Goal: Task Accomplishment & Management: Manage account settings

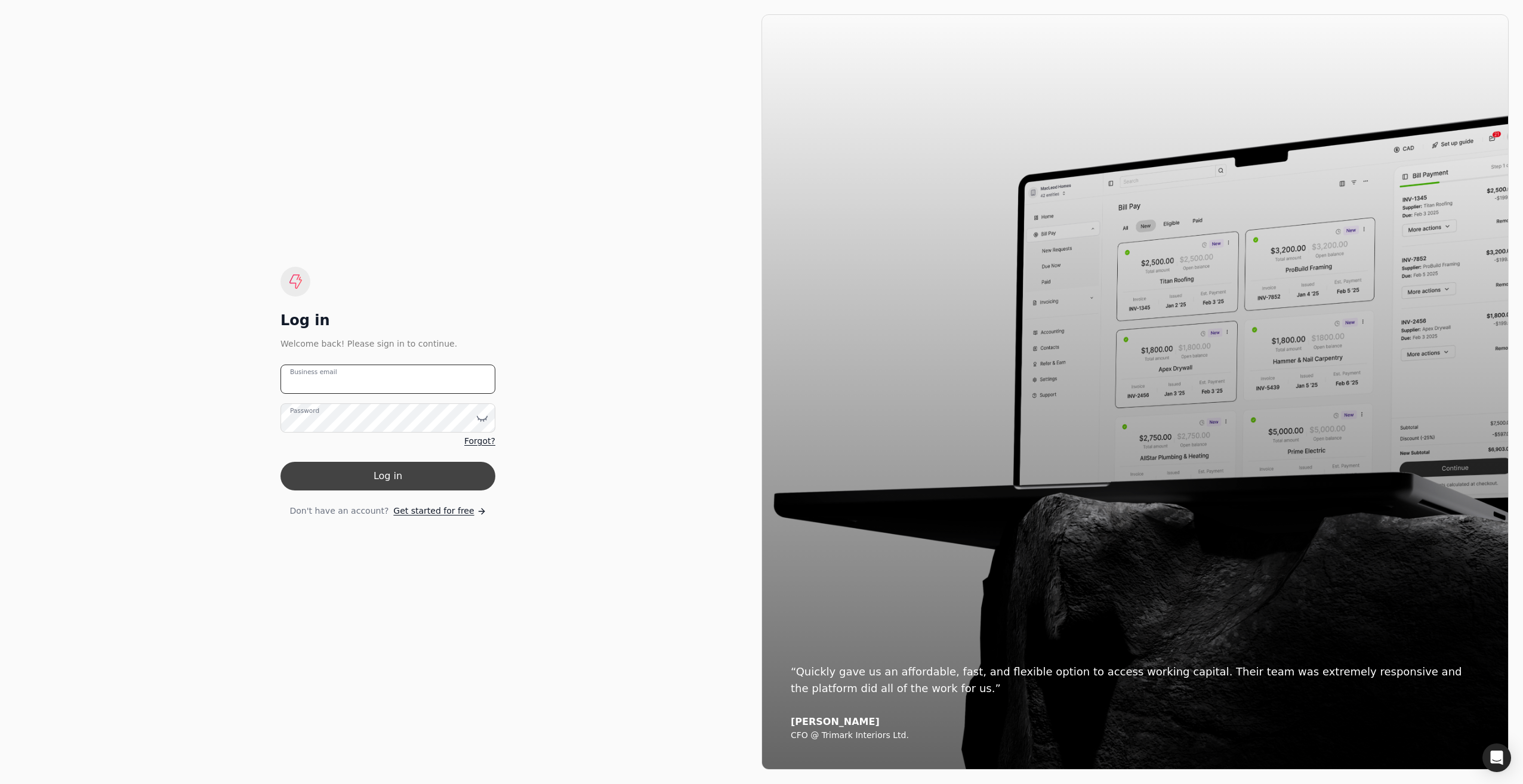
type email "[EMAIL_ADDRESS][DOMAIN_NAME]"
click at [360, 475] on button "Log in" at bounding box center [387, 476] width 215 height 29
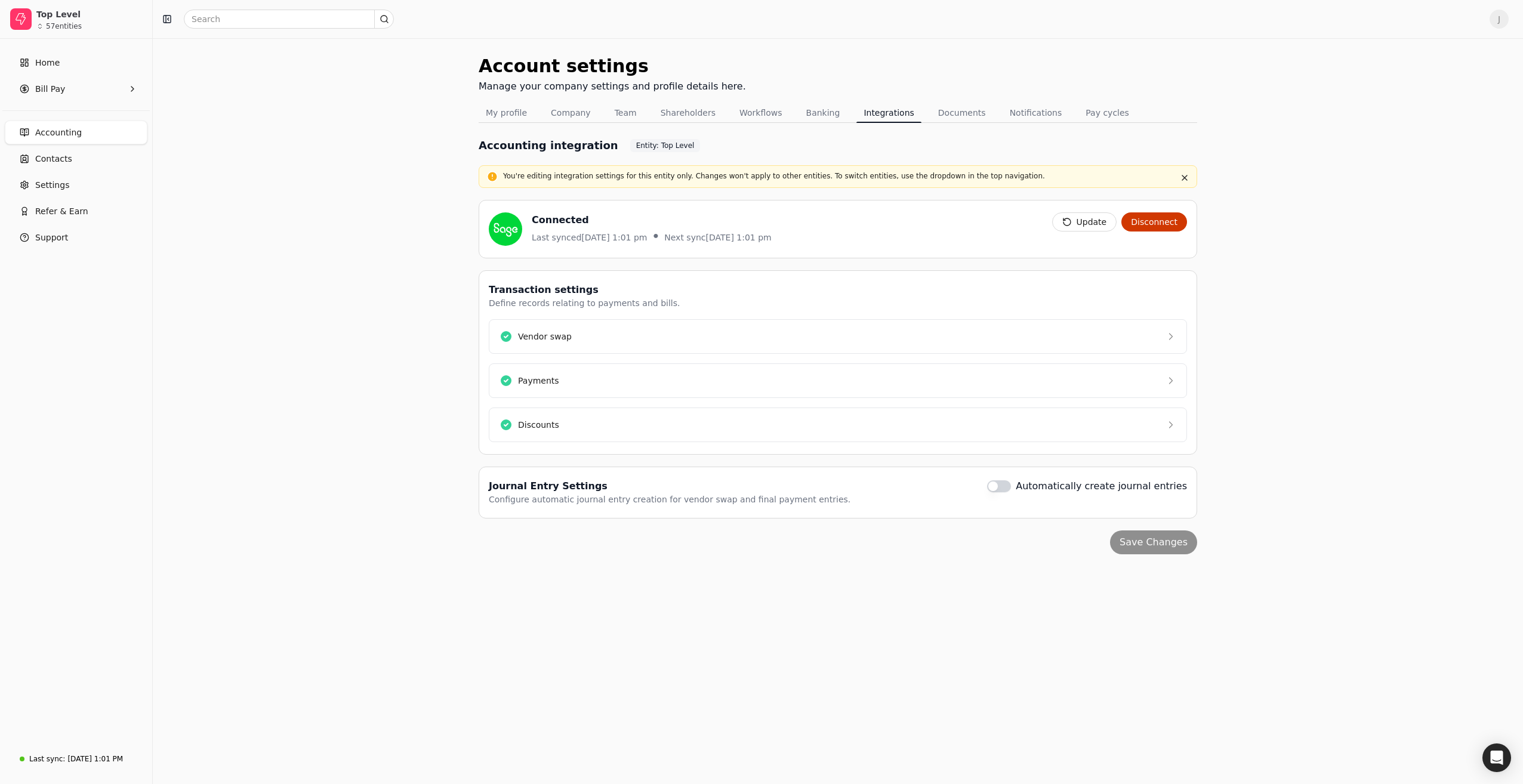
click at [58, 130] on span "Accounting" at bounding box center [58, 133] width 46 height 13
click at [39, 92] on span "Bill Pay" at bounding box center [50, 89] width 30 height 13
click at [66, 148] on span "New Requests" at bounding box center [65, 144] width 59 height 13
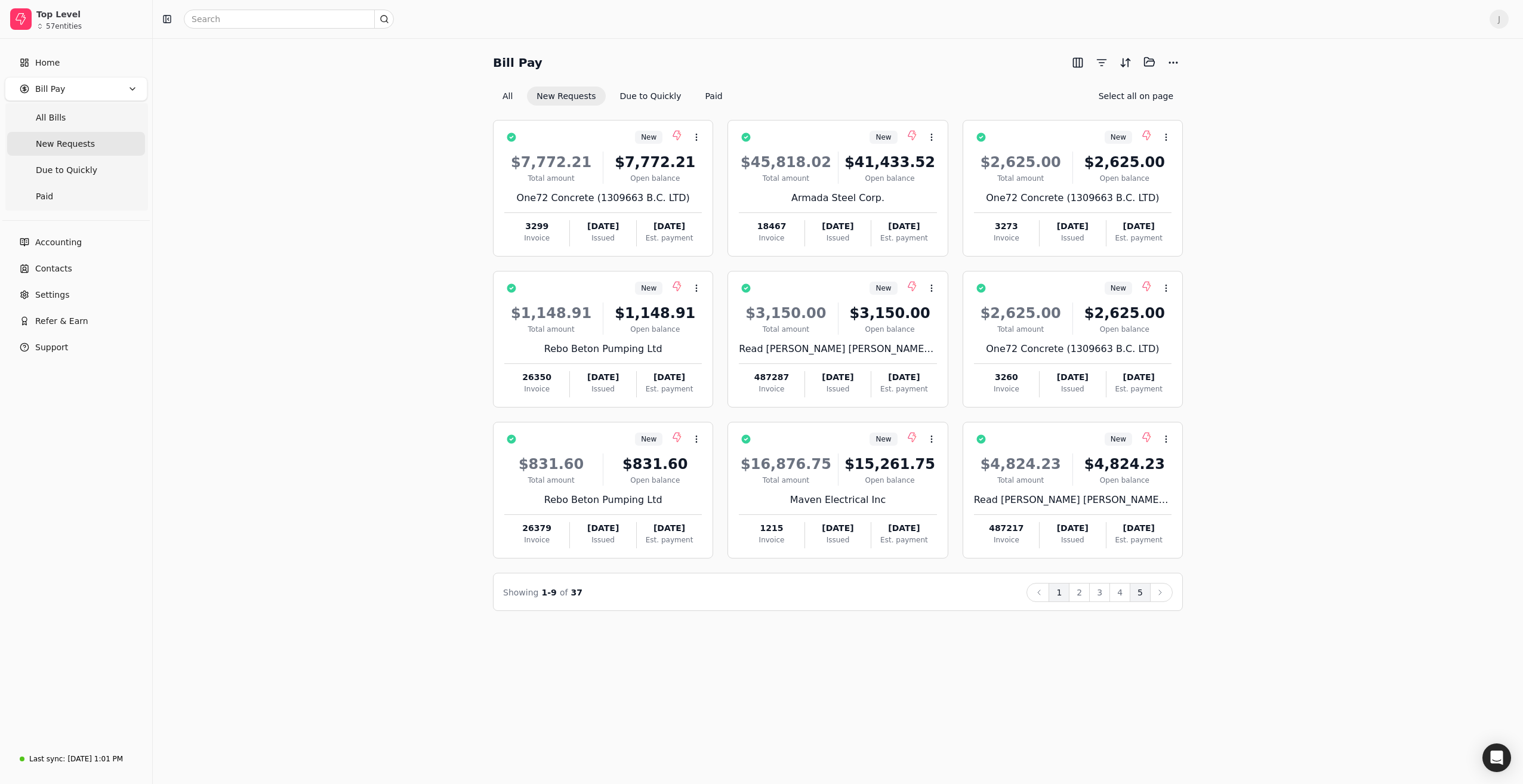
click at [1137, 590] on button "5" at bounding box center [1140, 593] width 21 height 19
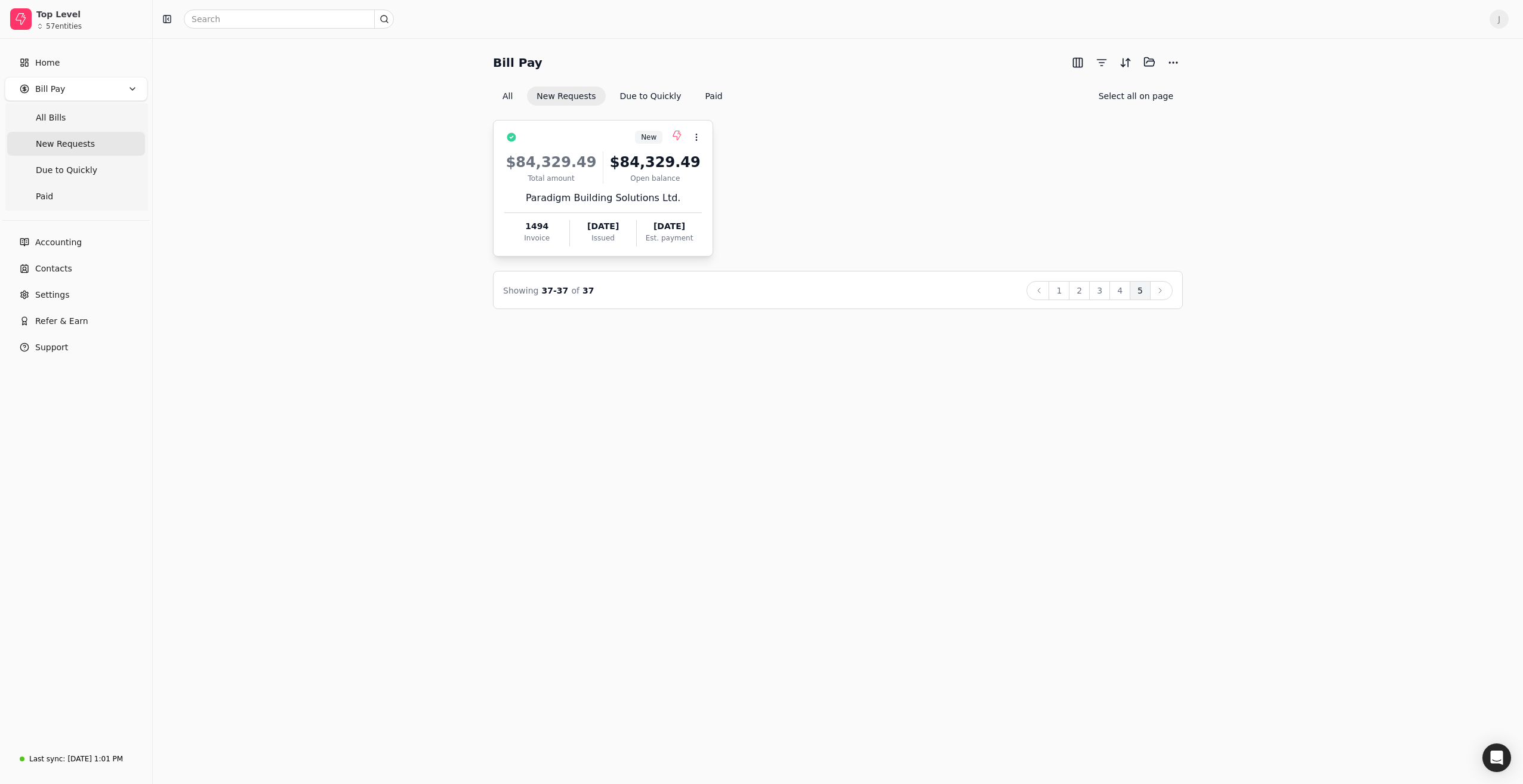
click at [565, 183] on div "$84,329.49 Total amount $84,329.49 Open balance Paradigm Building Solutions Ltd…" at bounding box center [603, 195] width 198 height 102
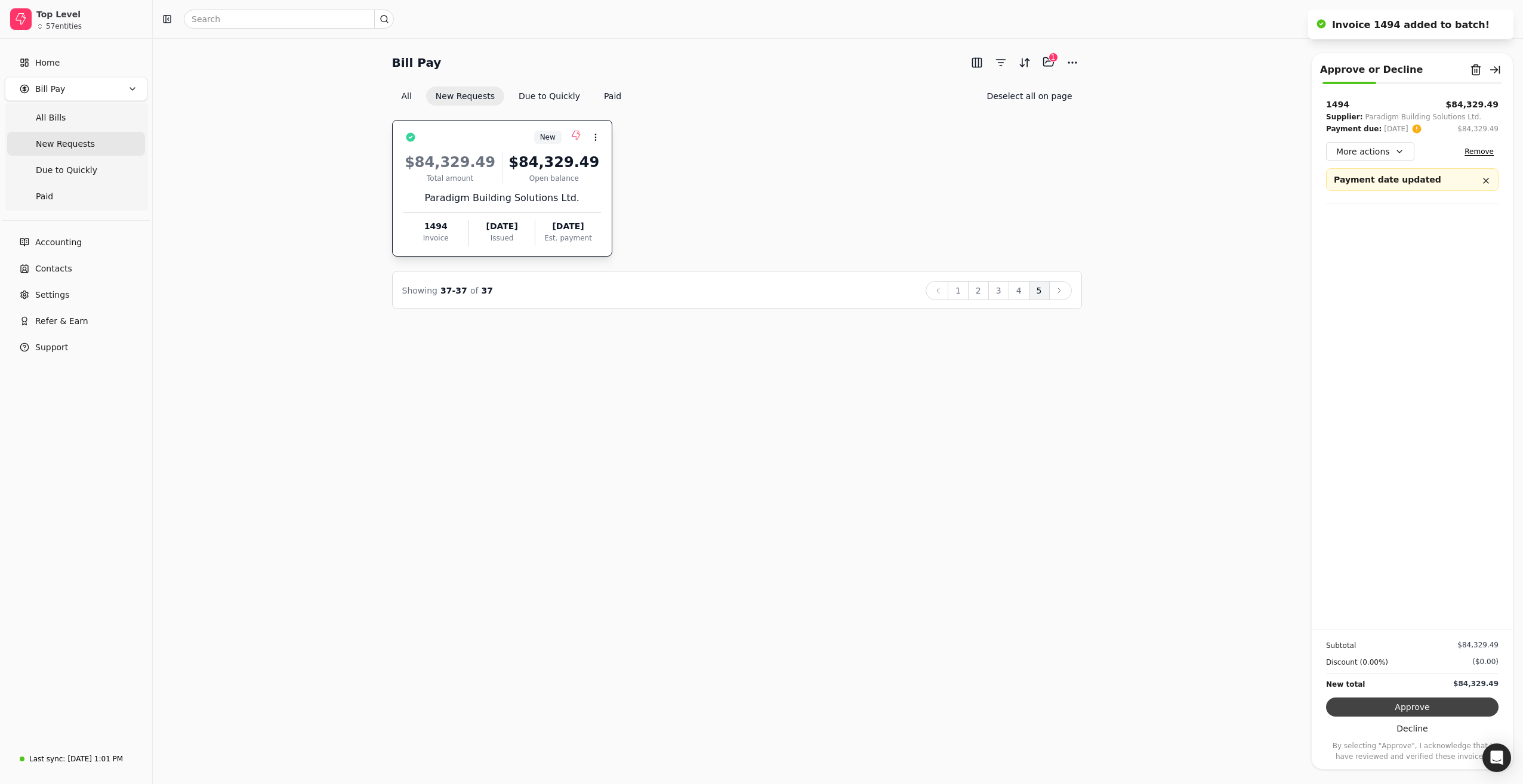
click at [1424, 701] on button "Approve" at bounding box center [1412, 707] width 173 height 19
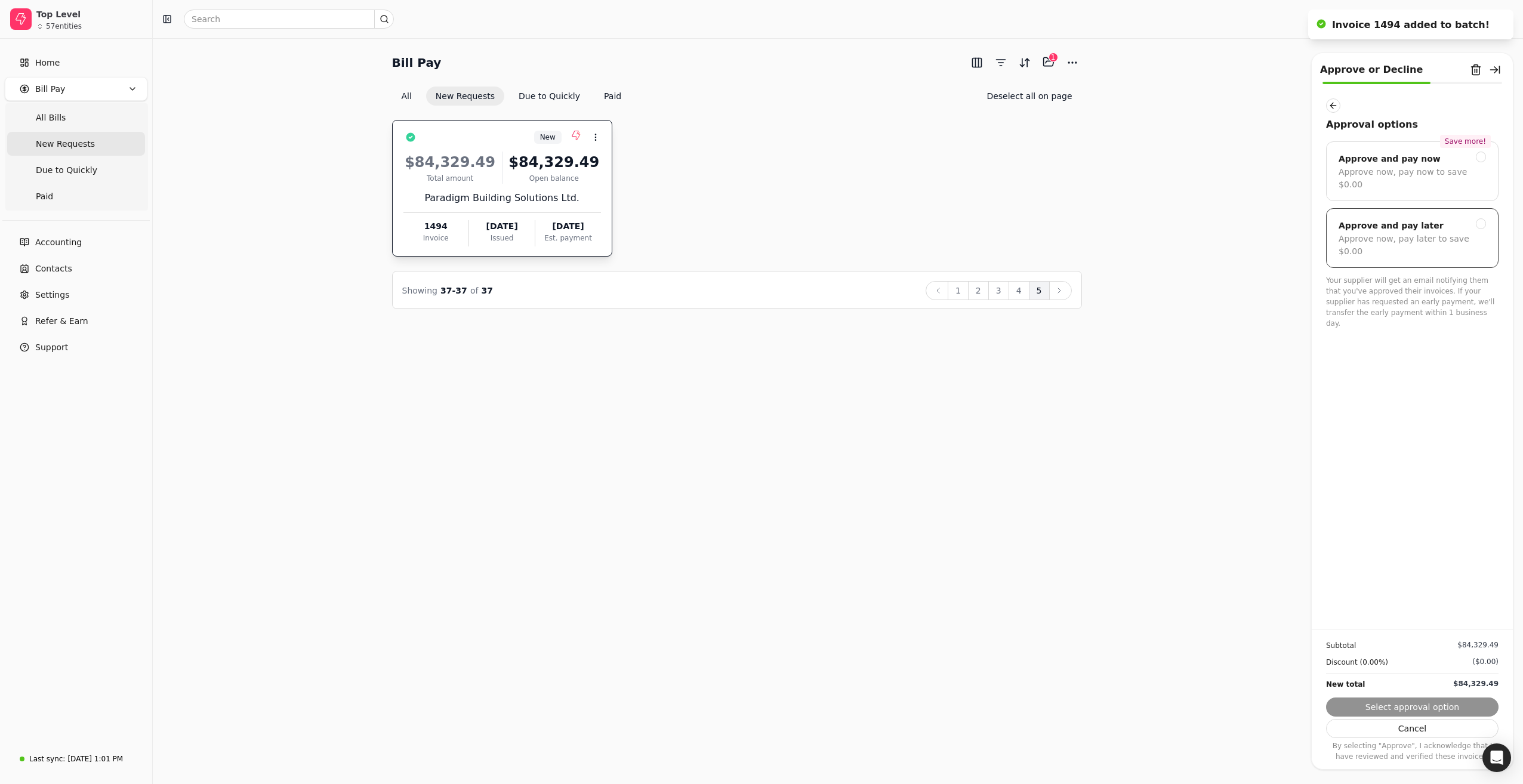
click at [1416, 218] on div "Approve and pay later" at bounding box center [1391, 225] width 105 height 14
click at [1422, 701] on button "Submit approval" at bounding box center [1412, 707] width 173 height 19
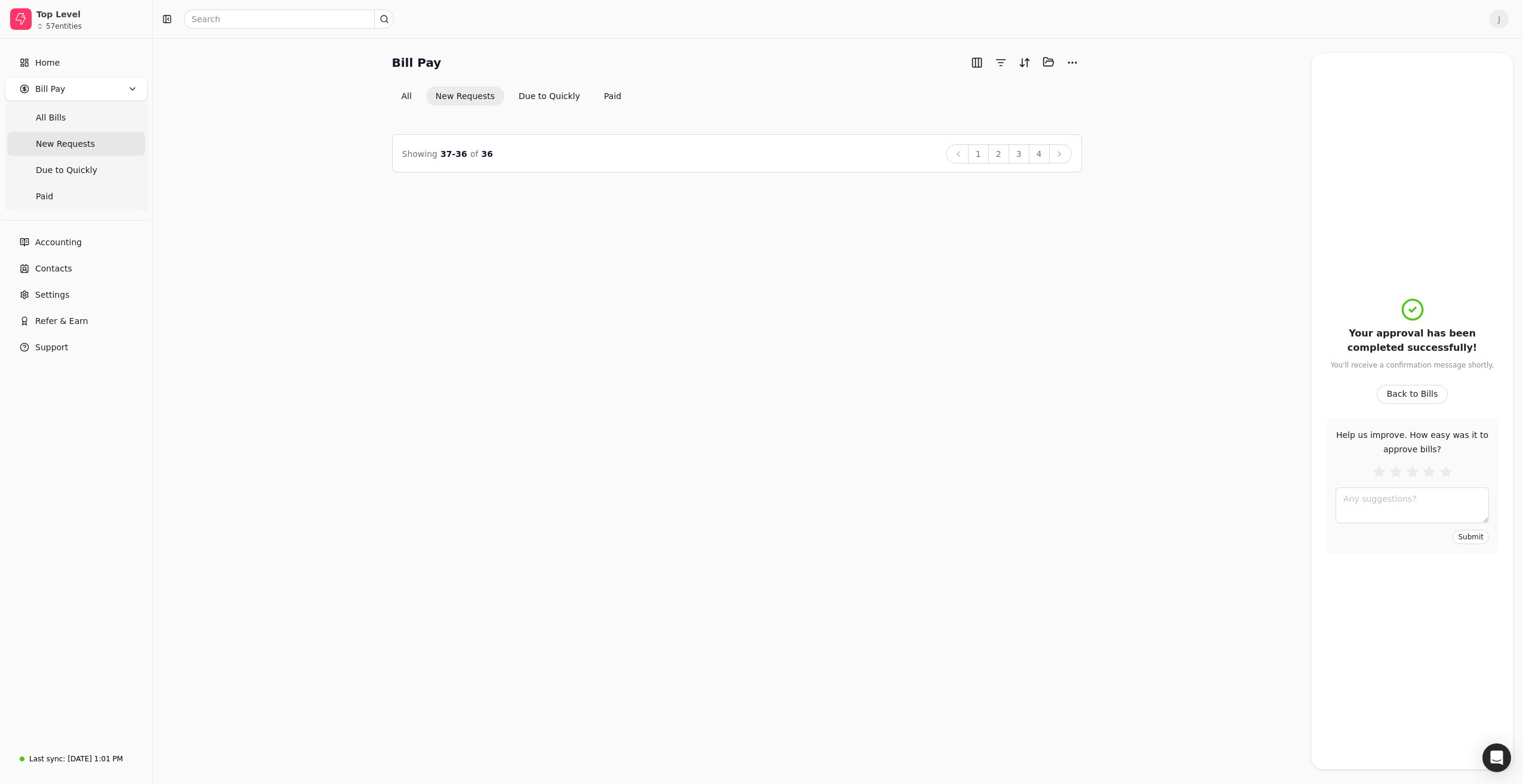
click at [462, 92] on button "New Requests" at bounding box center [465, 96] width 78 height 19
drag, startPoint x: 48, startPoint y: 146, endPoint x: 57, endPoint y: 148, distance: 9.2
click at [48, 146] on span "New Requests" at bounding box center [65, 144] width 59 height 13
click at [1028, 154] on button "3" at bounding box center [1019, 154] width 21 height 19
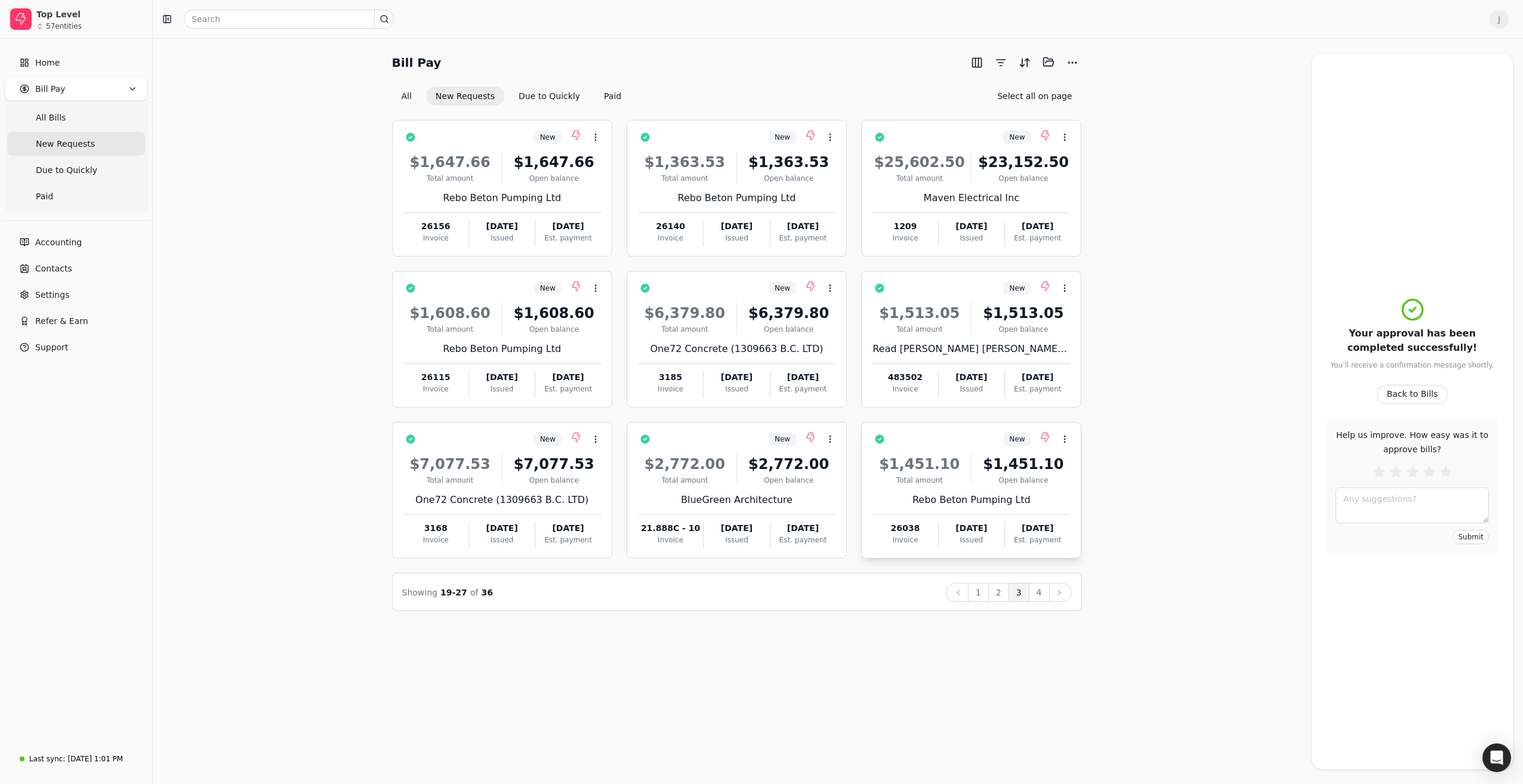
click at [982, 462] on div "$1,451.10" at bounding box center [1023, 464] width 94 height 21
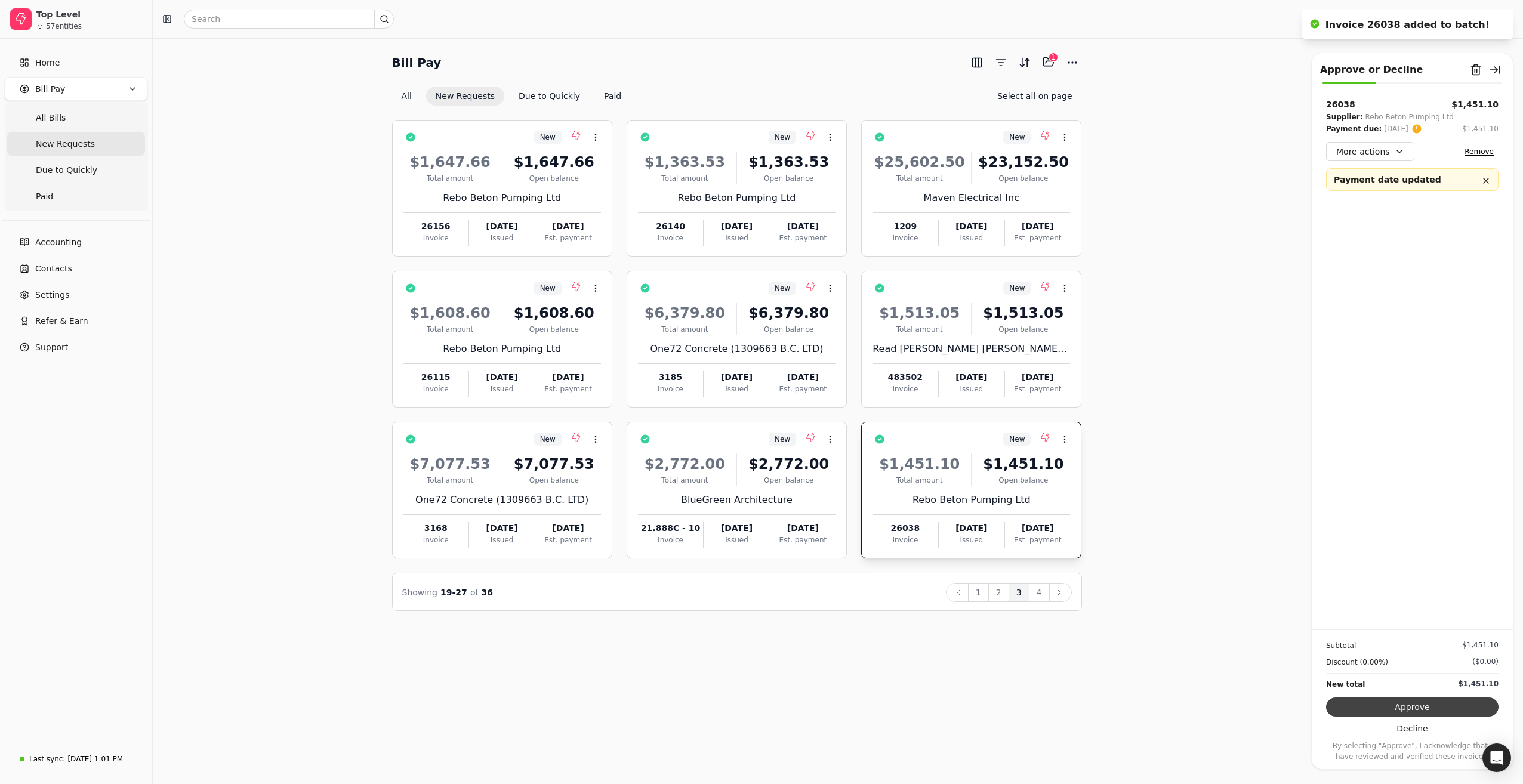
click at [1388, 706] on button "Approve" at bounding box center [1412, 707] width 173 height 19
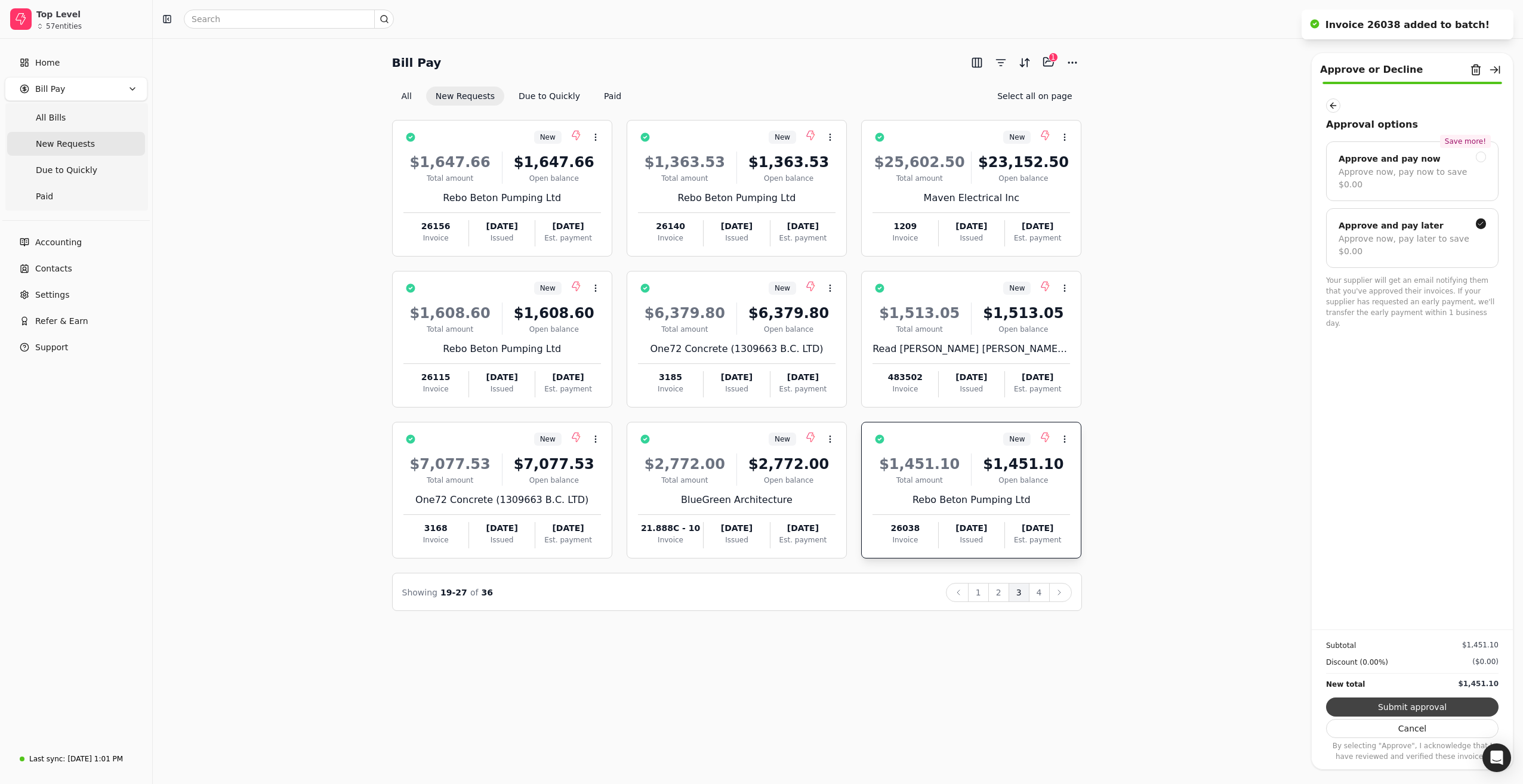
click at [1403, 708] on button "Submit approval" at bounding box center [1412, 707] width 173 height 19
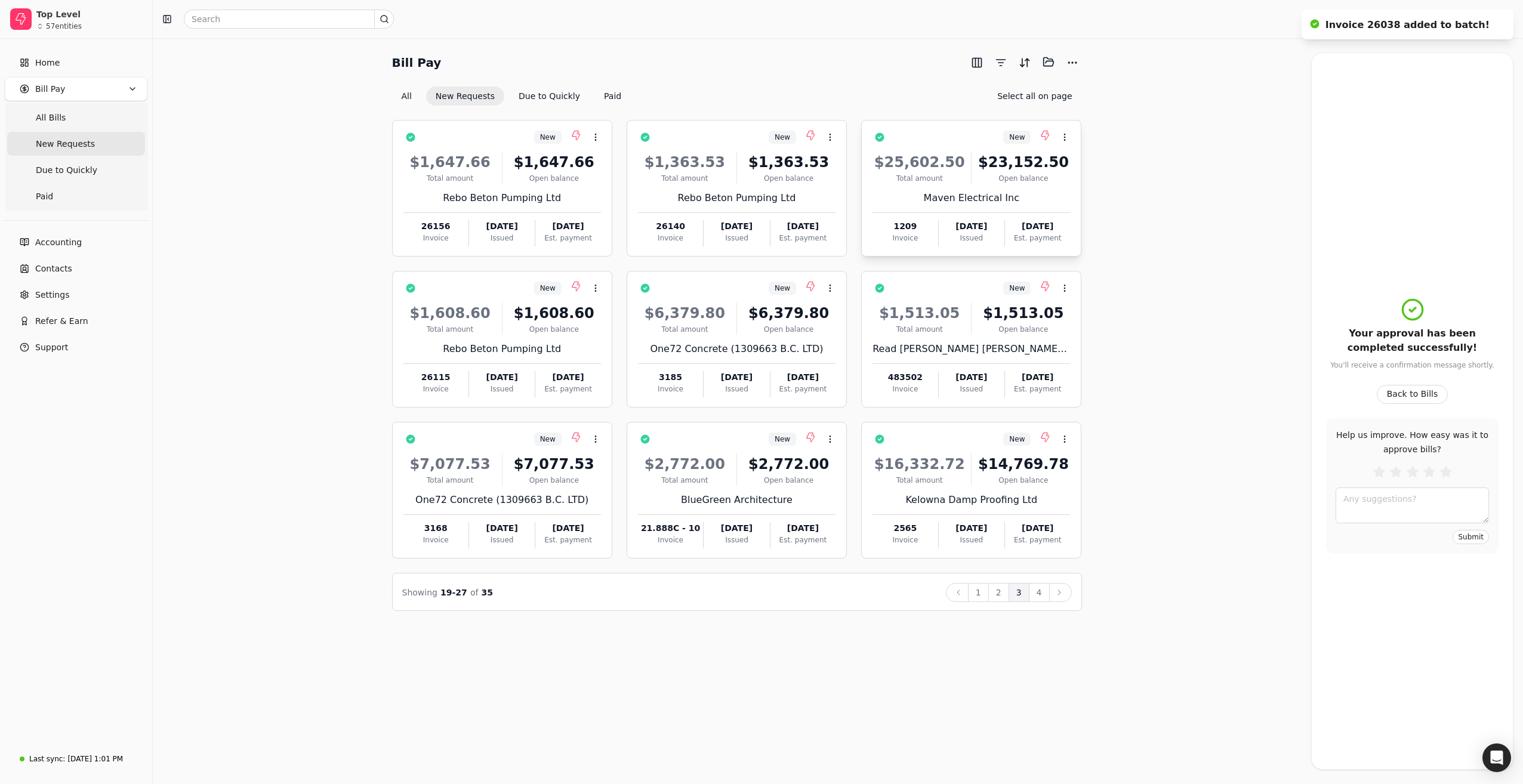
click at [940, 180] on div "Total amount" at bounding box center [920, 178] width 94 height 11
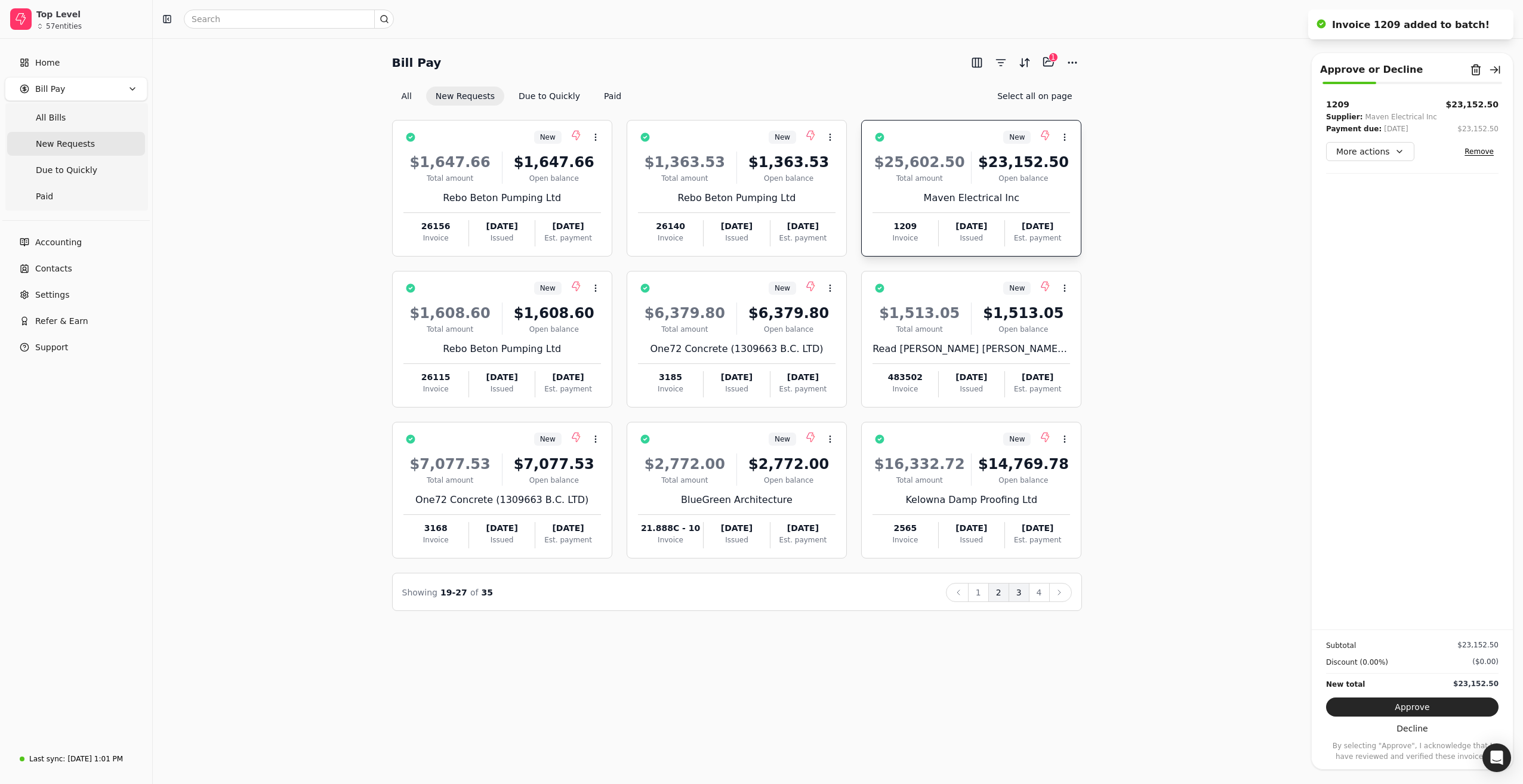
click at [1002, 591] on button "2" at bounding box center [999, 593] width 21 height 19
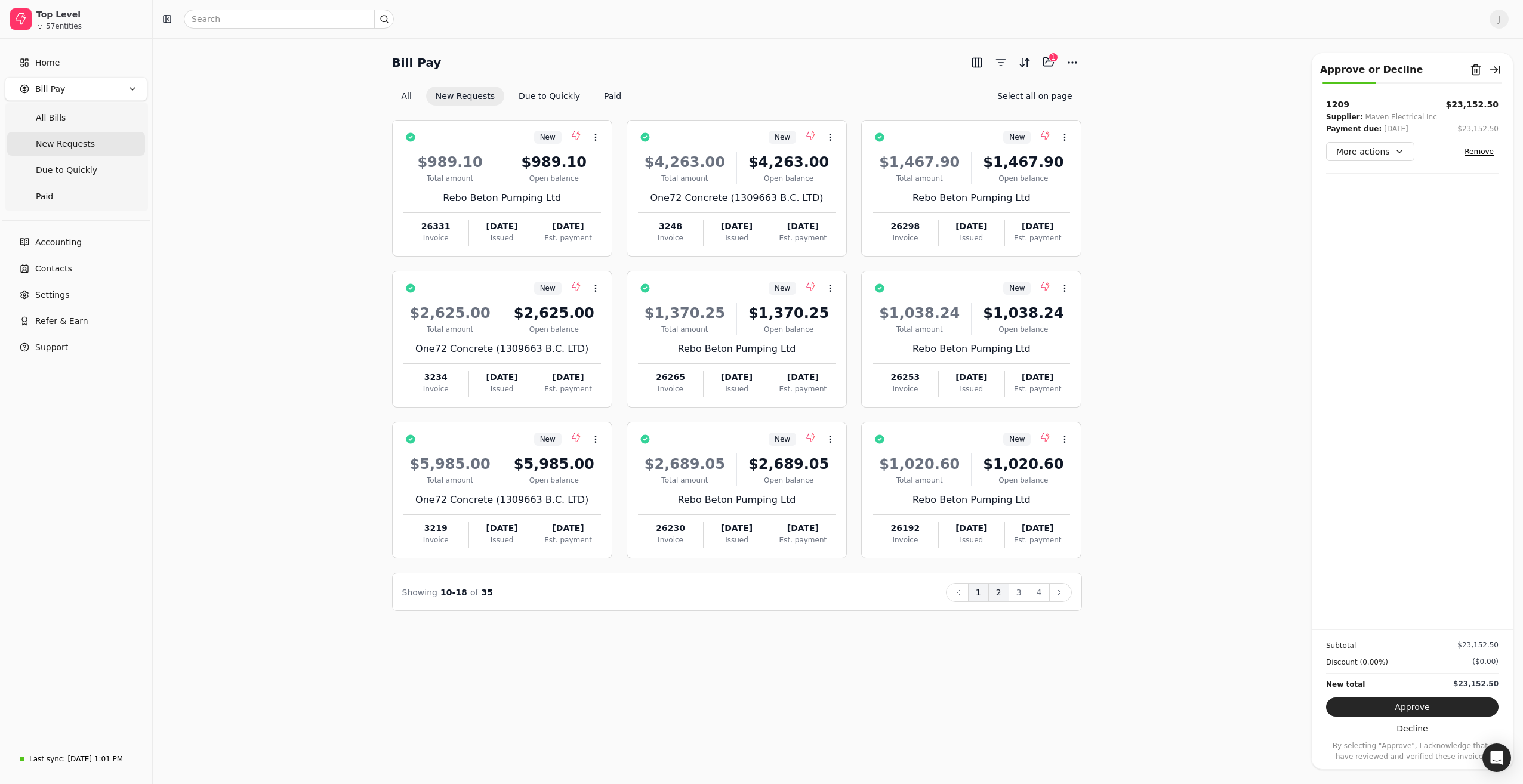
click at [981, 589] on button "1" at bounding box center [978, 593] width 21 height 19
click at [1003, 596] on button "2" at bounding box center [999, 593] width 21 height 19
click at [1022, 590] on button "3" at bounding box center [1019, 593] width 21 height 19
click at [1042, 594] on button "4" at bounding box center [1039, 593] width 21 height 19
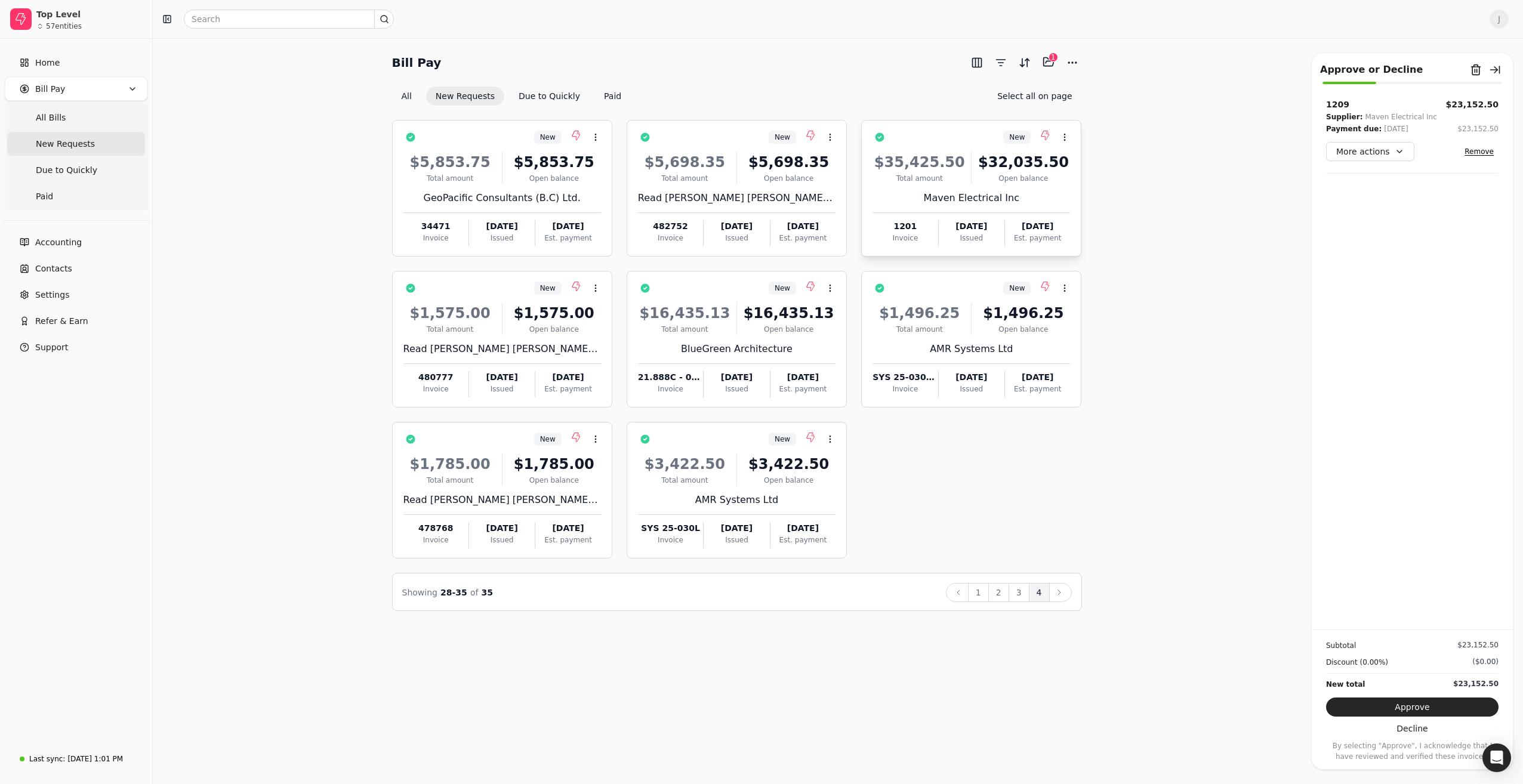
click at [935, 172] on div "$35,425.50" at bounding box center [920, 162] width 94 height 21
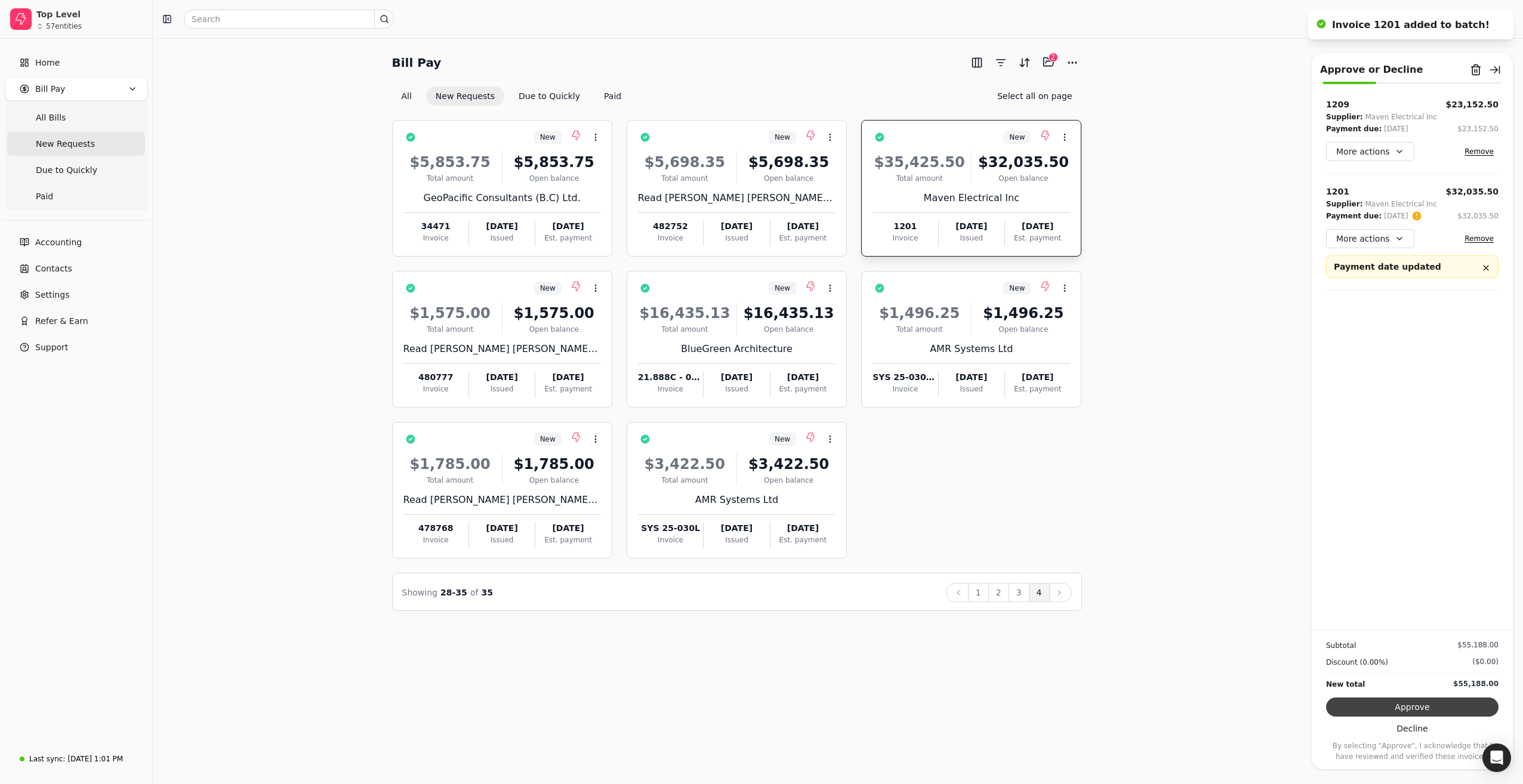
click at [1412, 705] on button "Approve" at bounding box center [1412, 707] width 173 height 19
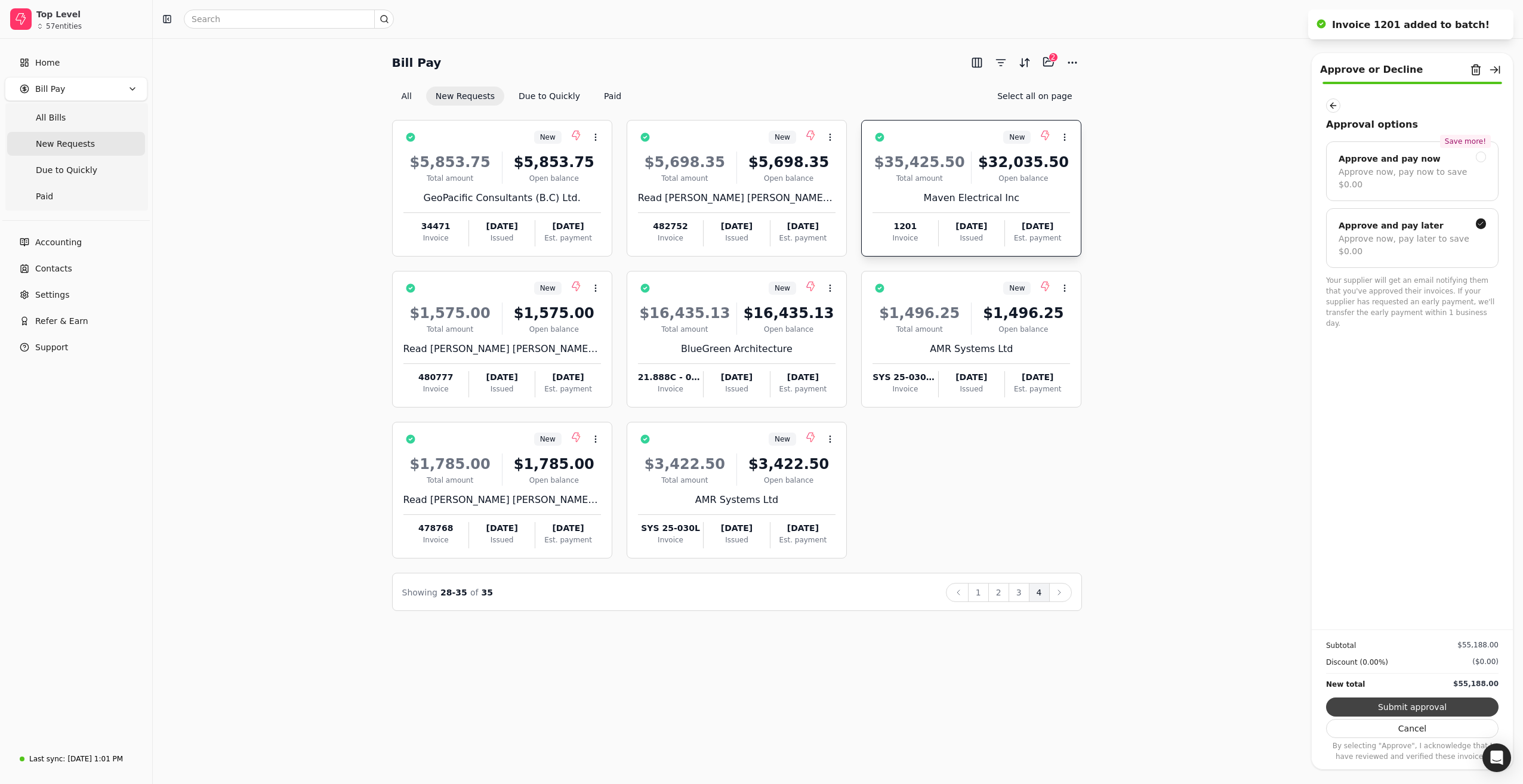
click at [1407, 702] on button "Submit approval" at bounding box center [1412, 707] width 173 height 19
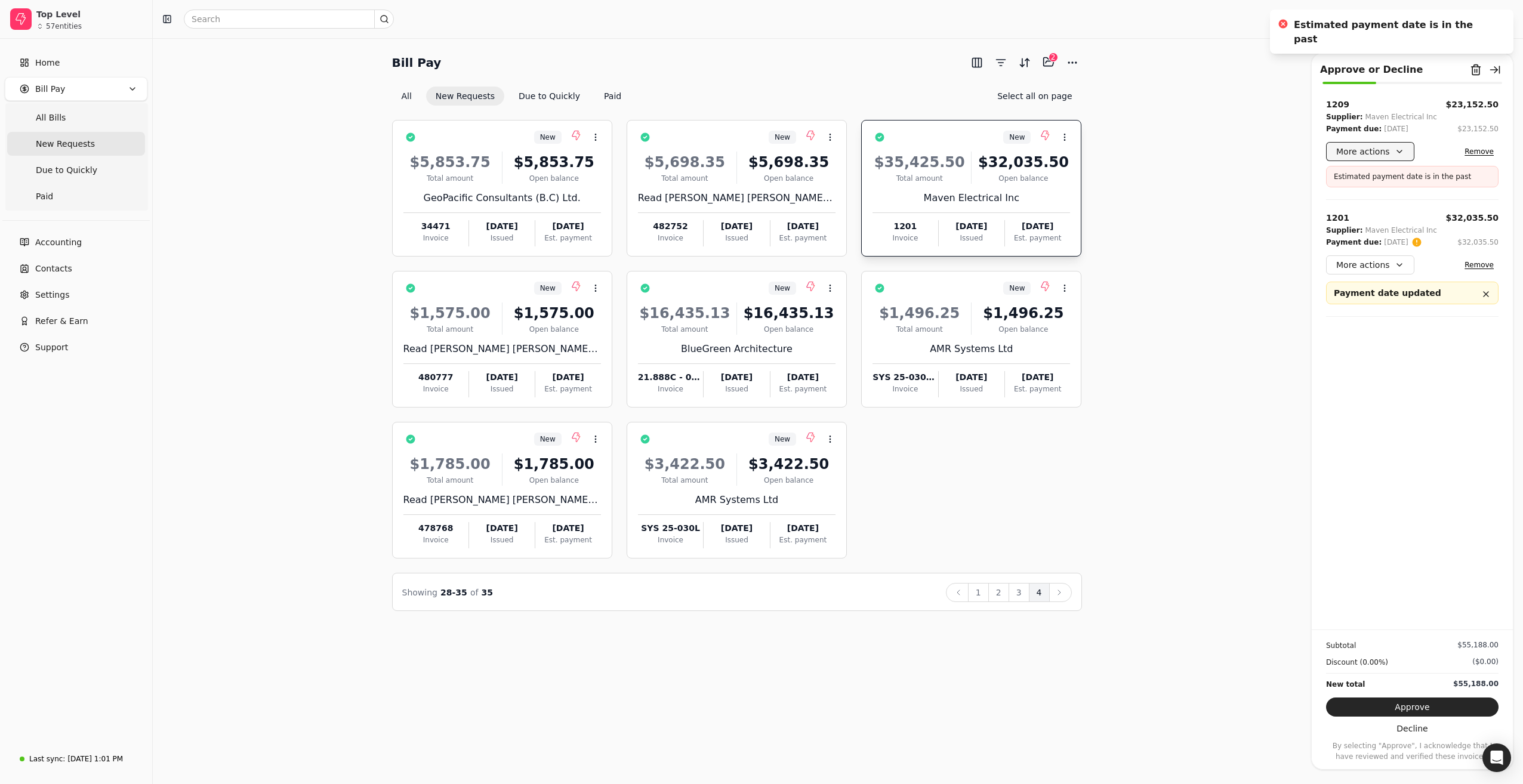
click at [1385, 149] on button "More actions" at bounding box center [1370, 151] width 88 height 19
click at [1202, 148] on div "Bill Pay Selected items: 2 2 All New Requests Due to Quickly Paid Select all on…" at bounding box center [838, 332] width 1342 height 559
click at [1484, 148] on button "Remove" at bounding box center [1479, 151] width 39 height 14
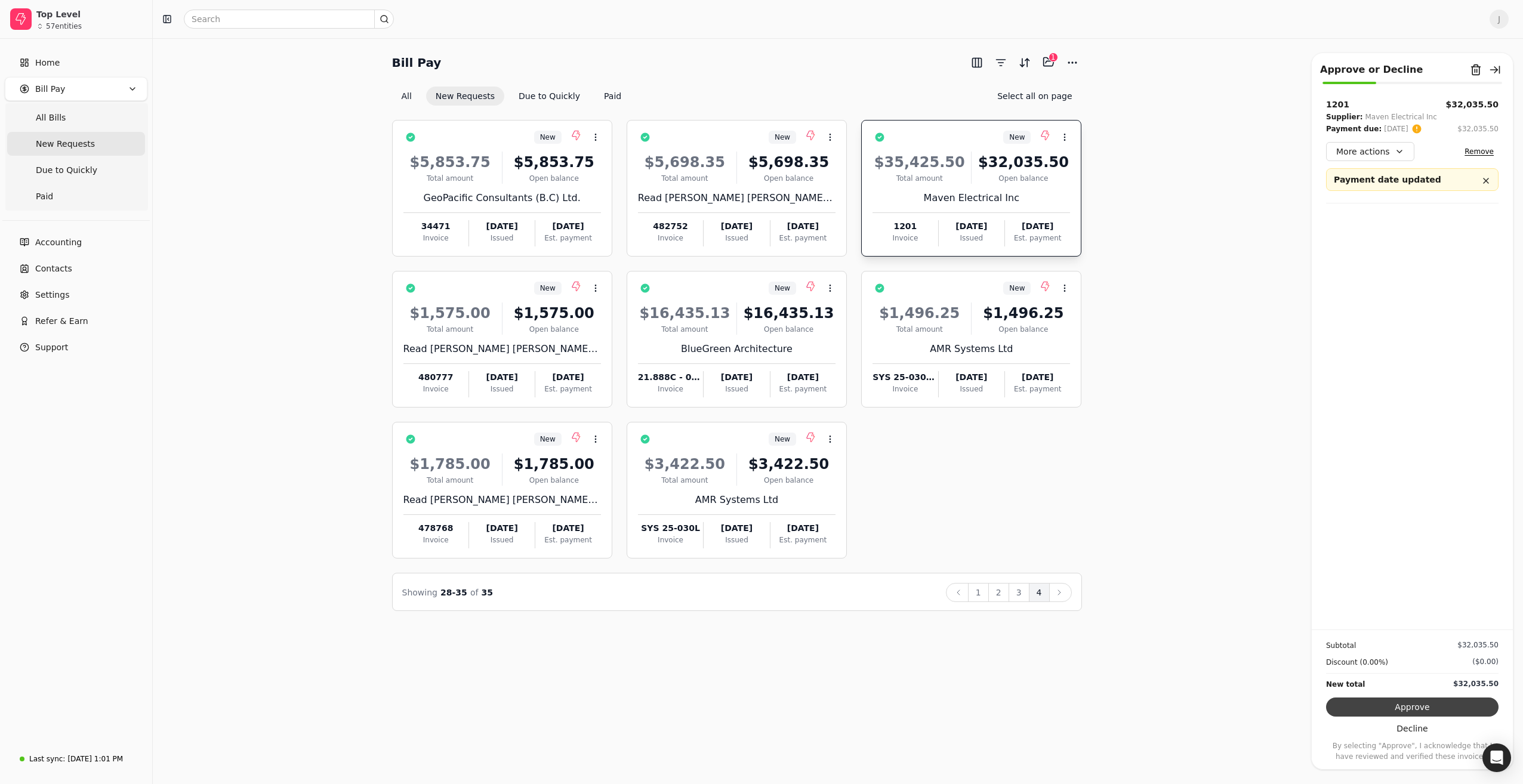
click at [1370, 708] on button "Approve" at bounding box center [1412, 707] width 173 height 19
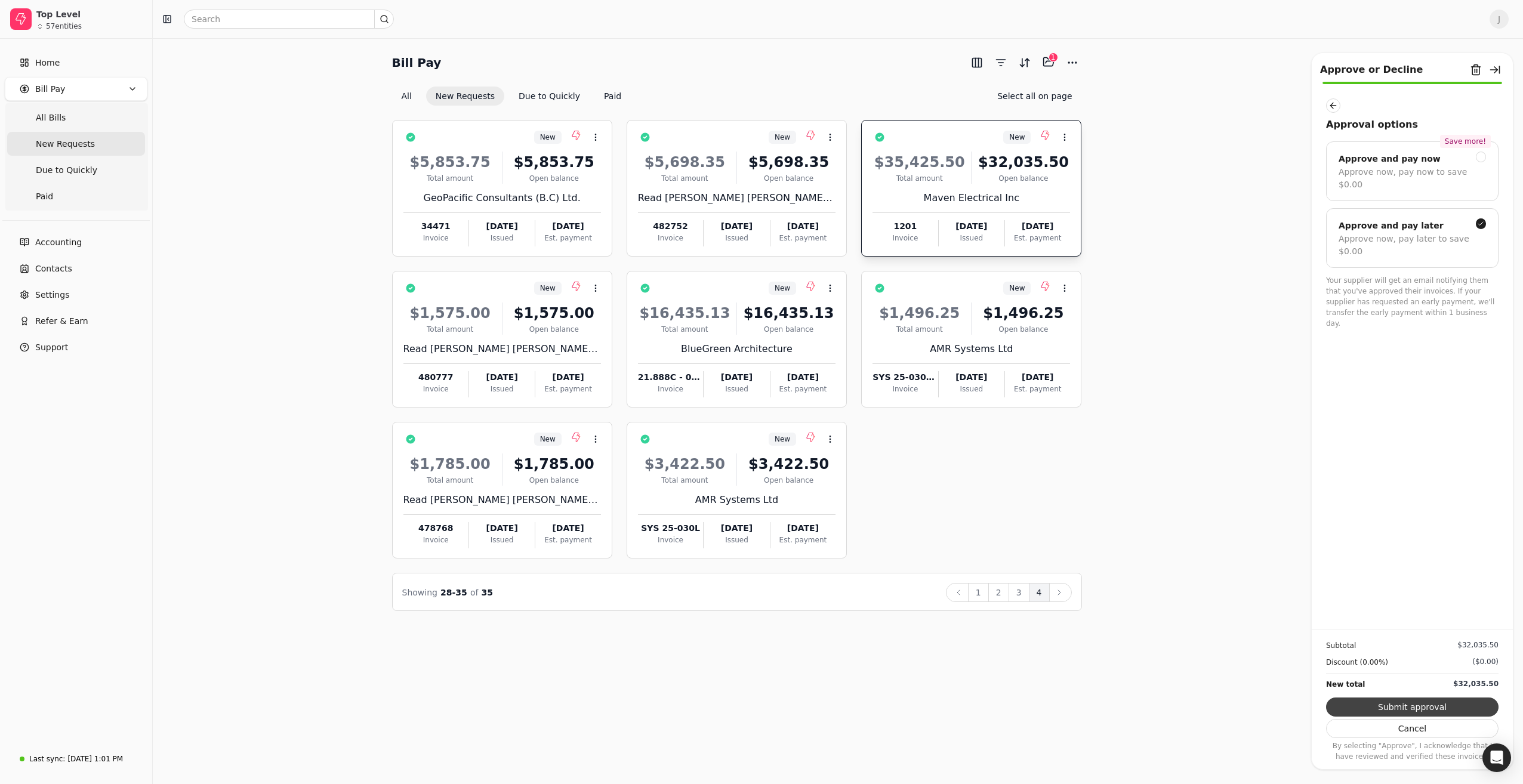
click at [1411, 708] on button "Submit approval" at bounding box center [1412, 707] width 173 height 19
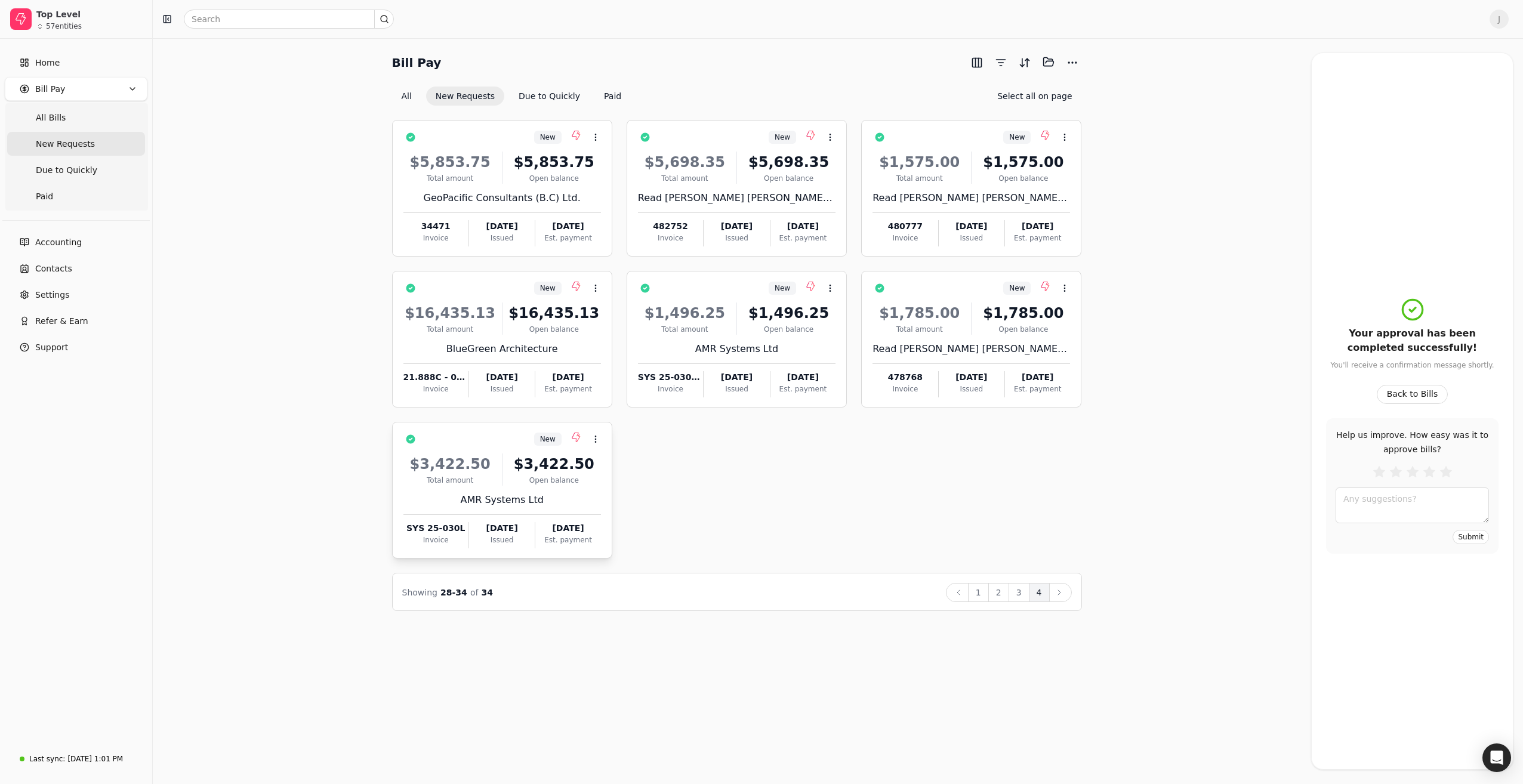
click at [471, 486] on div "$3,422.50 Total amount $3,422.50 Open balance AMR Systems Ltd SYS 25-030L Invoi…" at bounding box center [502, 497] width 198 height 102
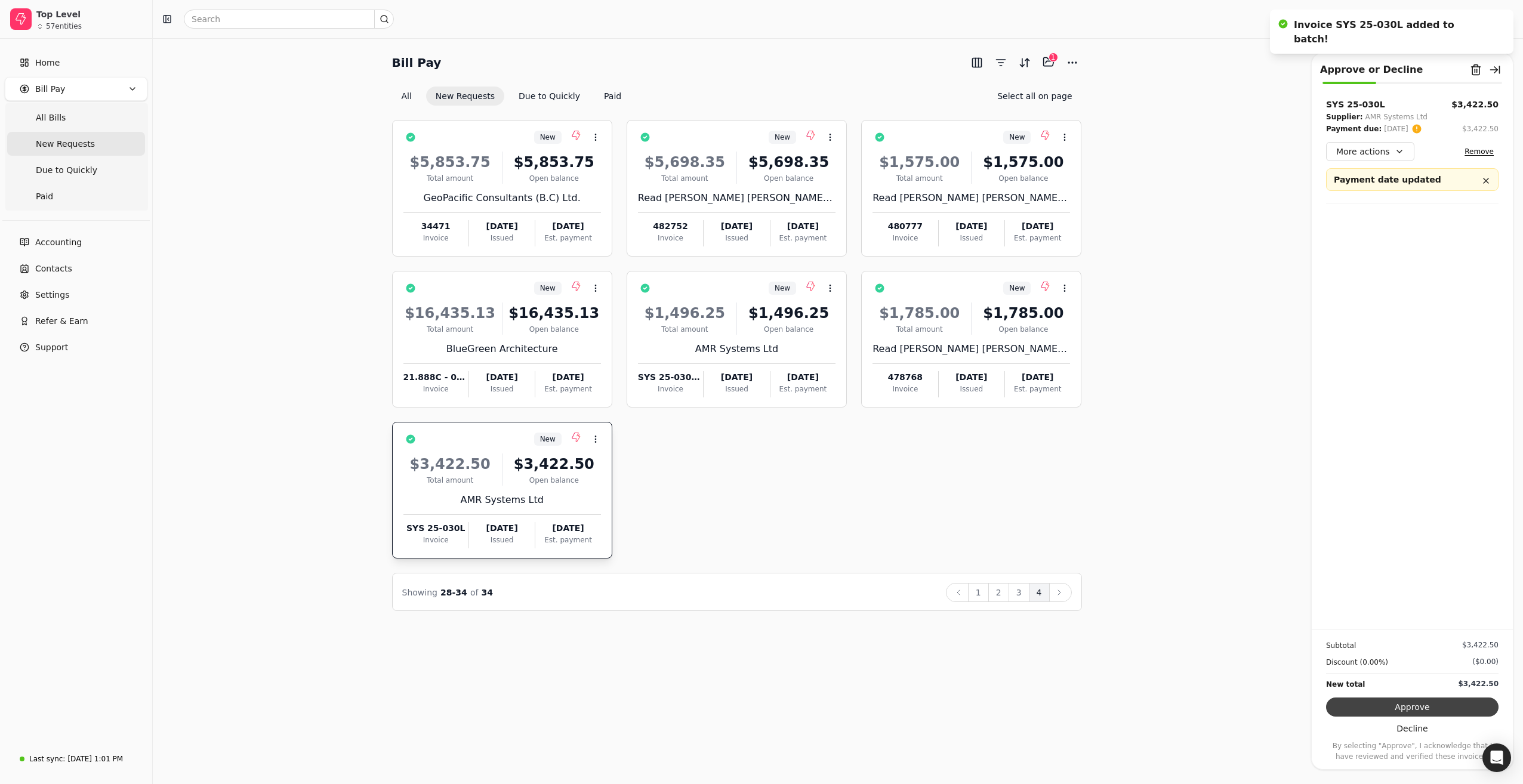
click at [1416, 708] on button "Approve" at bounding box center [1412, 707] width 173 height 19
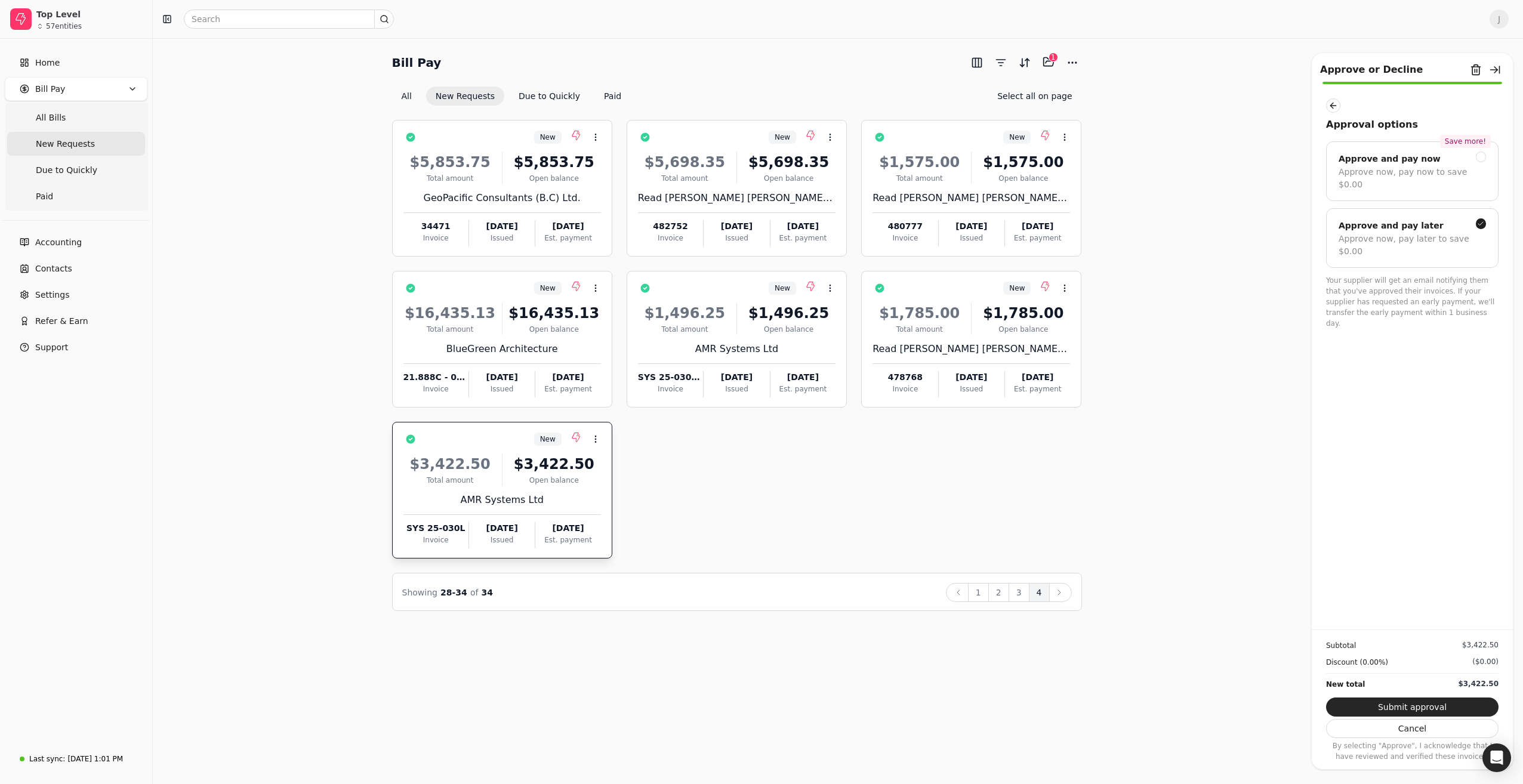
click at [1387, 706] on button "Submit approval" at bounding box center [1412, 707] width 173 height 19
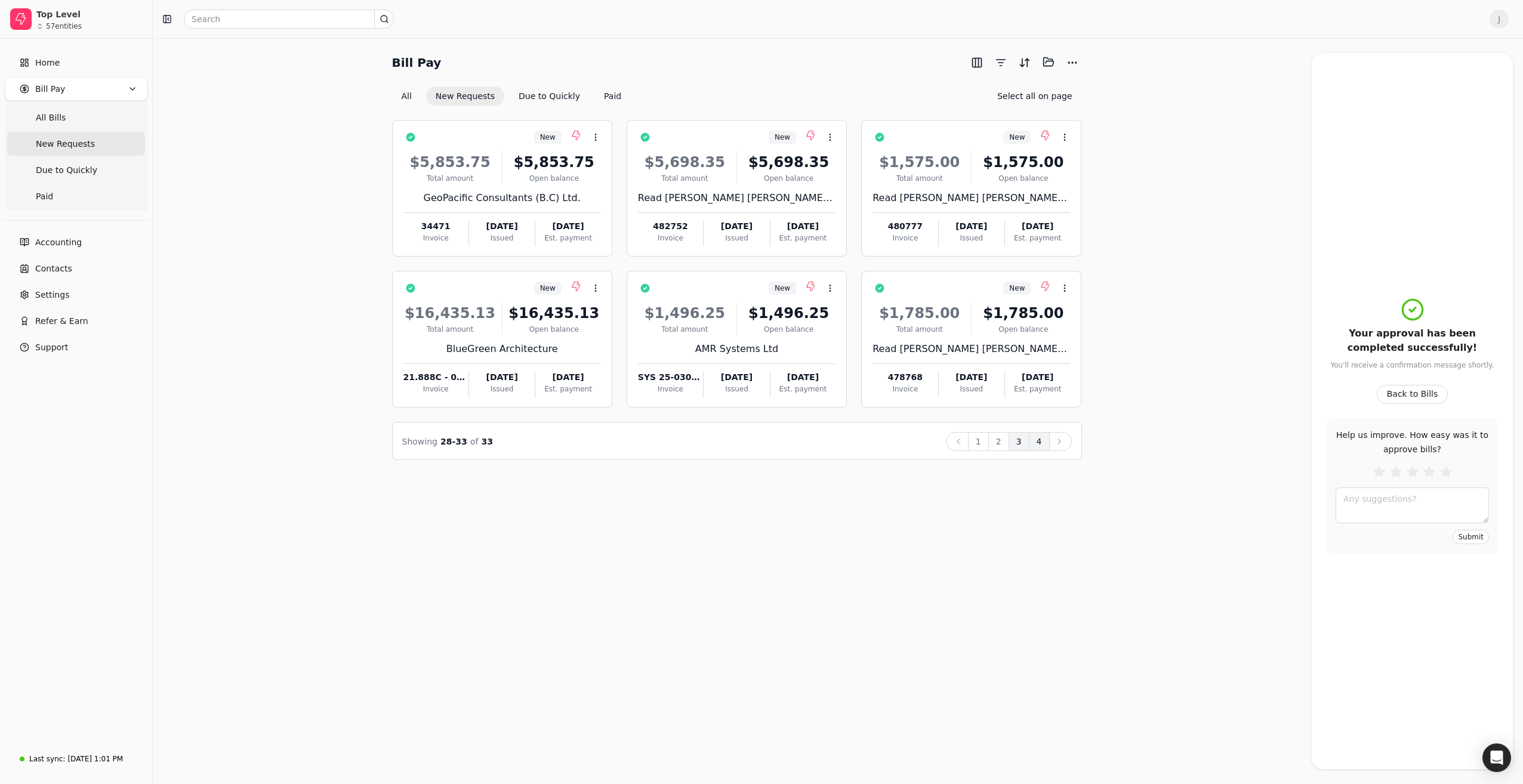
click at [1015, 442] on button "3" at bounding box center [1019, 442] width 21 height 19
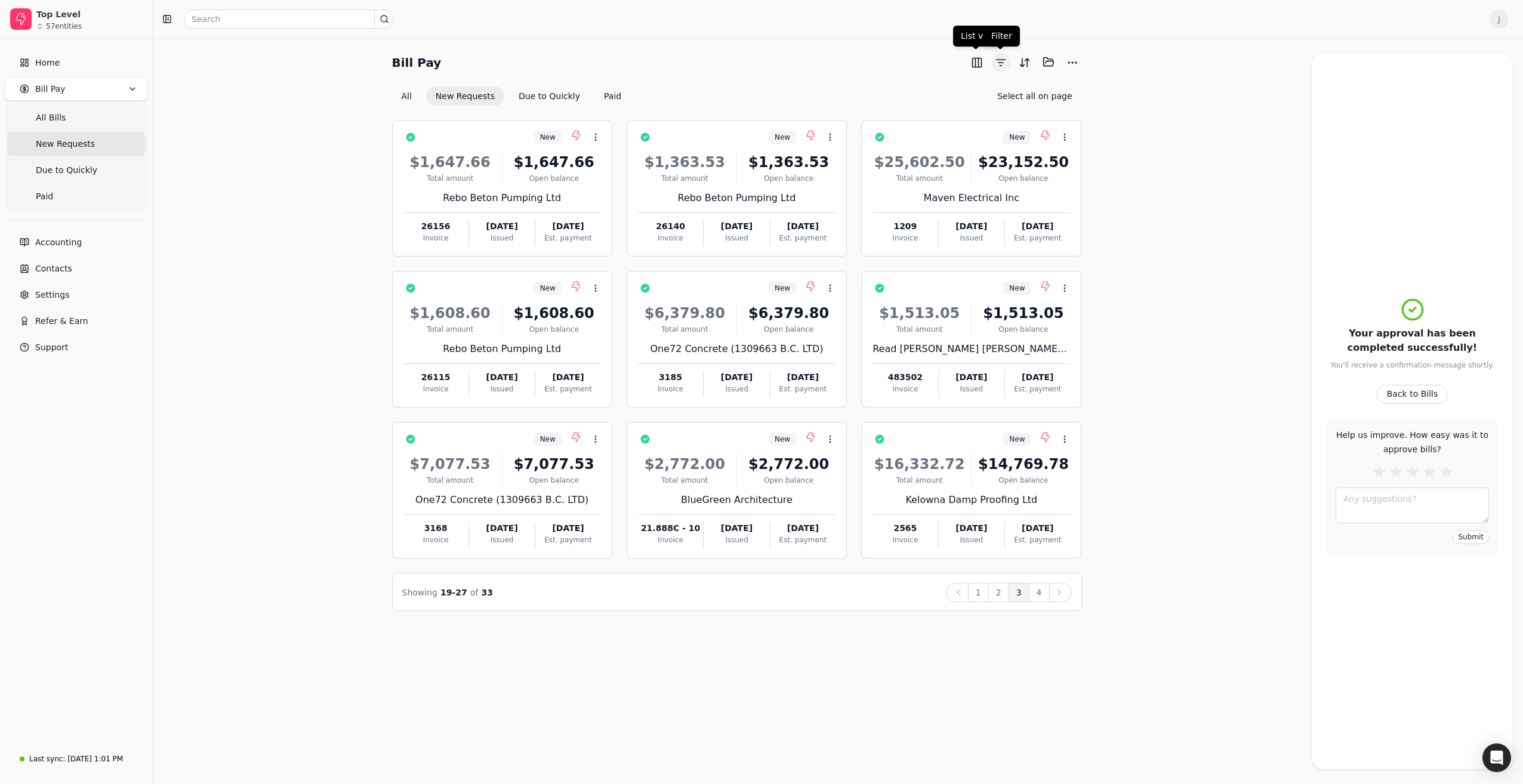
click at [1000, 59] on button "button" at bounding box center [1001, 63] width 19 height 19
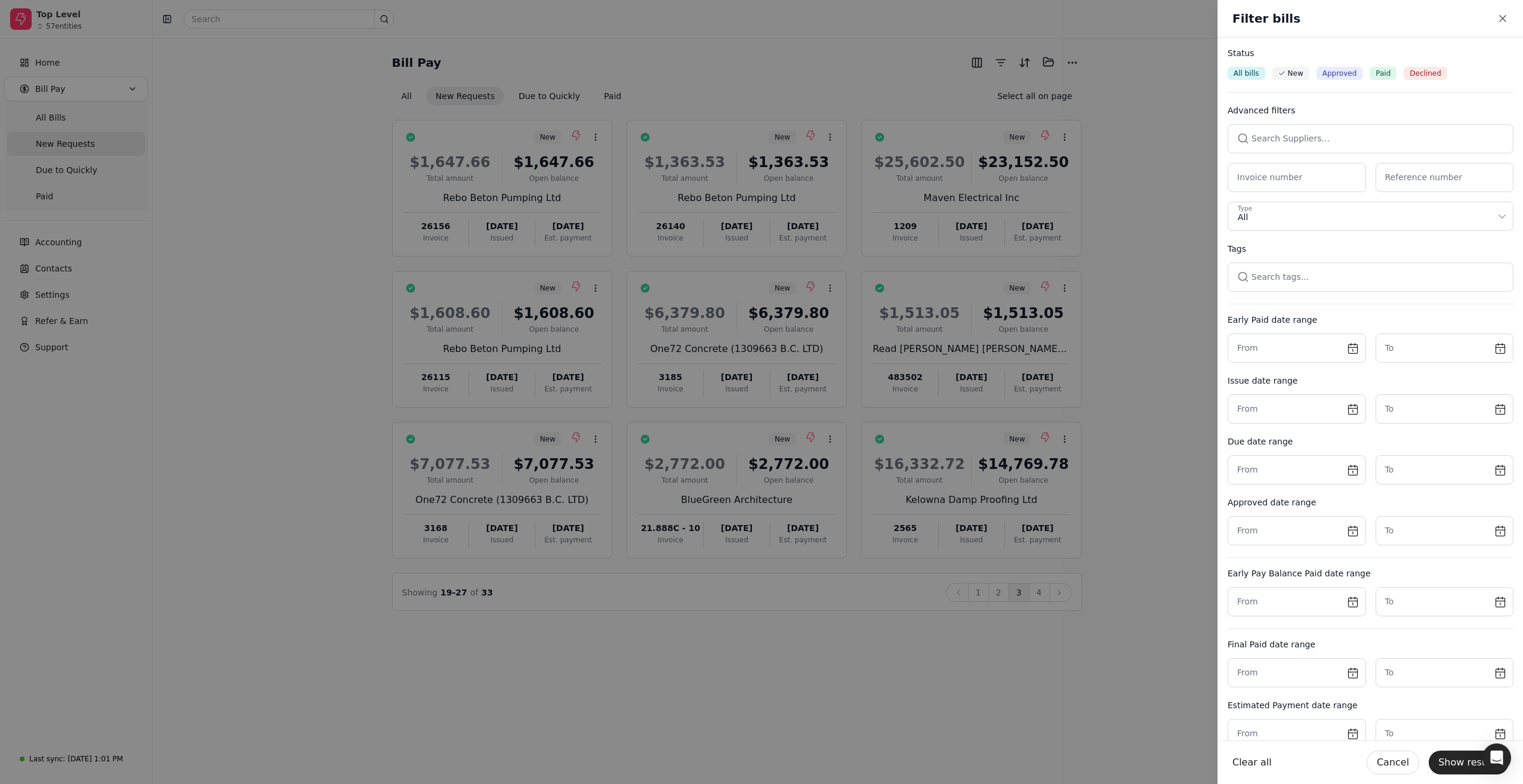
click at [1333, 73] on span "Approved" at bounding box center [1340, 73] width 34 height 11
click at [1450, 766] on button "Show results" at bounding box center [1469, 763] width 80 height 24
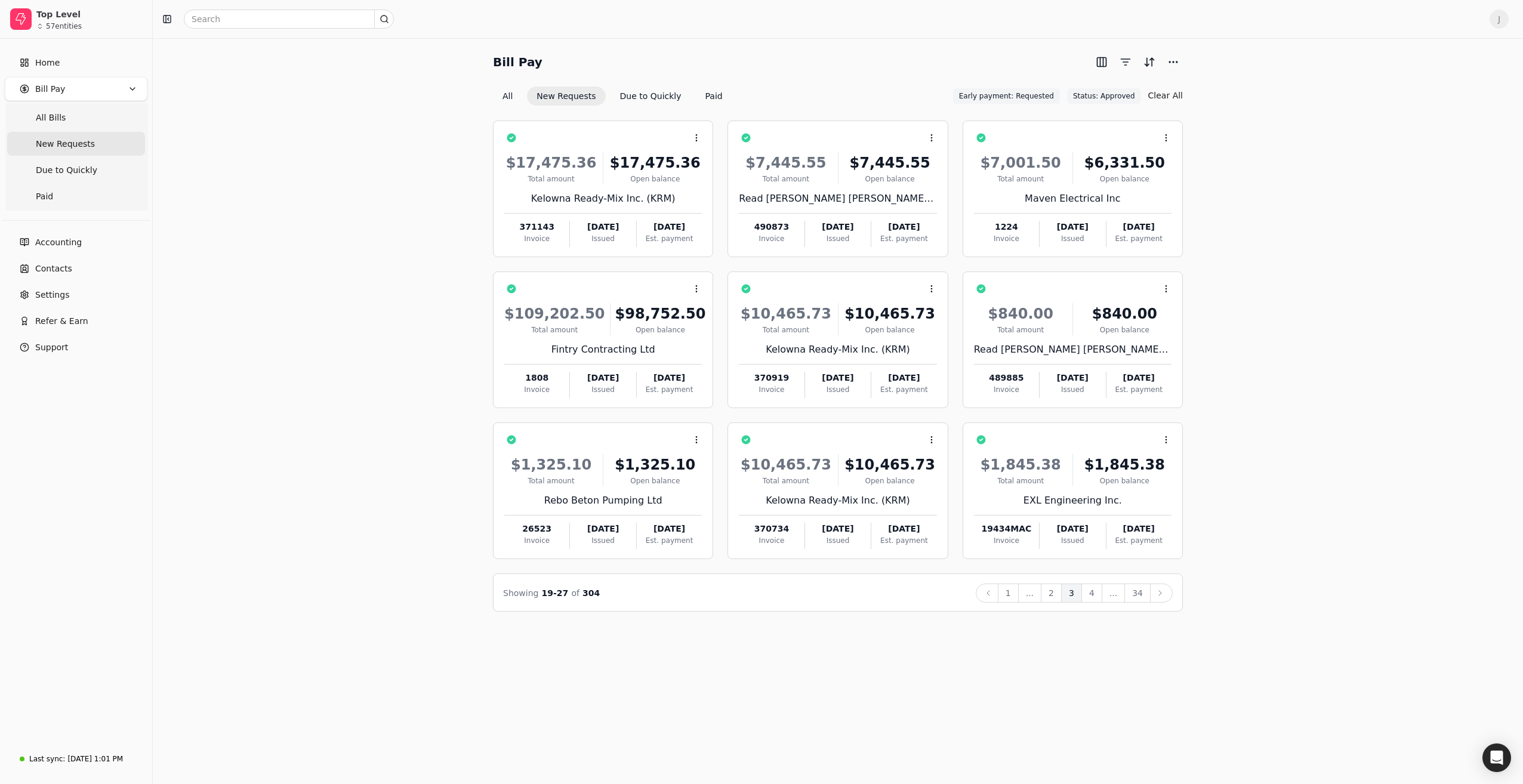
click at [61, 147] on span "New Requests" at bounding box center [65, 144] width 59 height 13
click at [1166, 59] on button "More" at bounding box center [1173, 62] width 19 height 19
click at [1272, 145] on div "Bill Pay All New Requests Due to Quickly Paid Status: Approved Status: Approved…" at bounding box center [838, 332] width 1342 height 559
drag, startPoint x: 51, startPoint y: 113, endPoint x: 96, endPoint y: 135, distance: 50.1
click at [51, 113] on span "All Bills" at bounding box center [51, 118] width 30 height 13
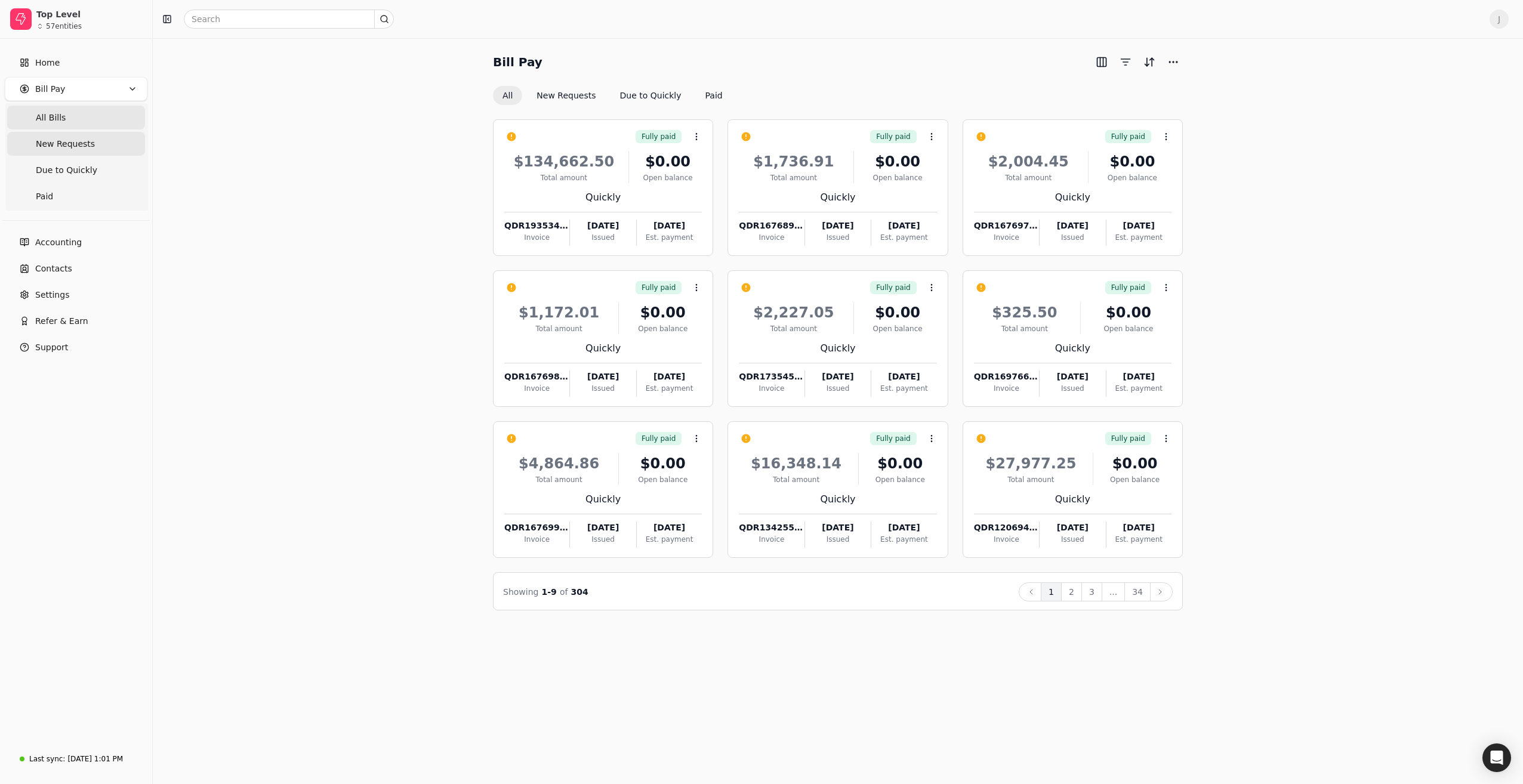
click at [68, 145] on span "New Requests" at bounding box center [65, 144] width 59 height 13
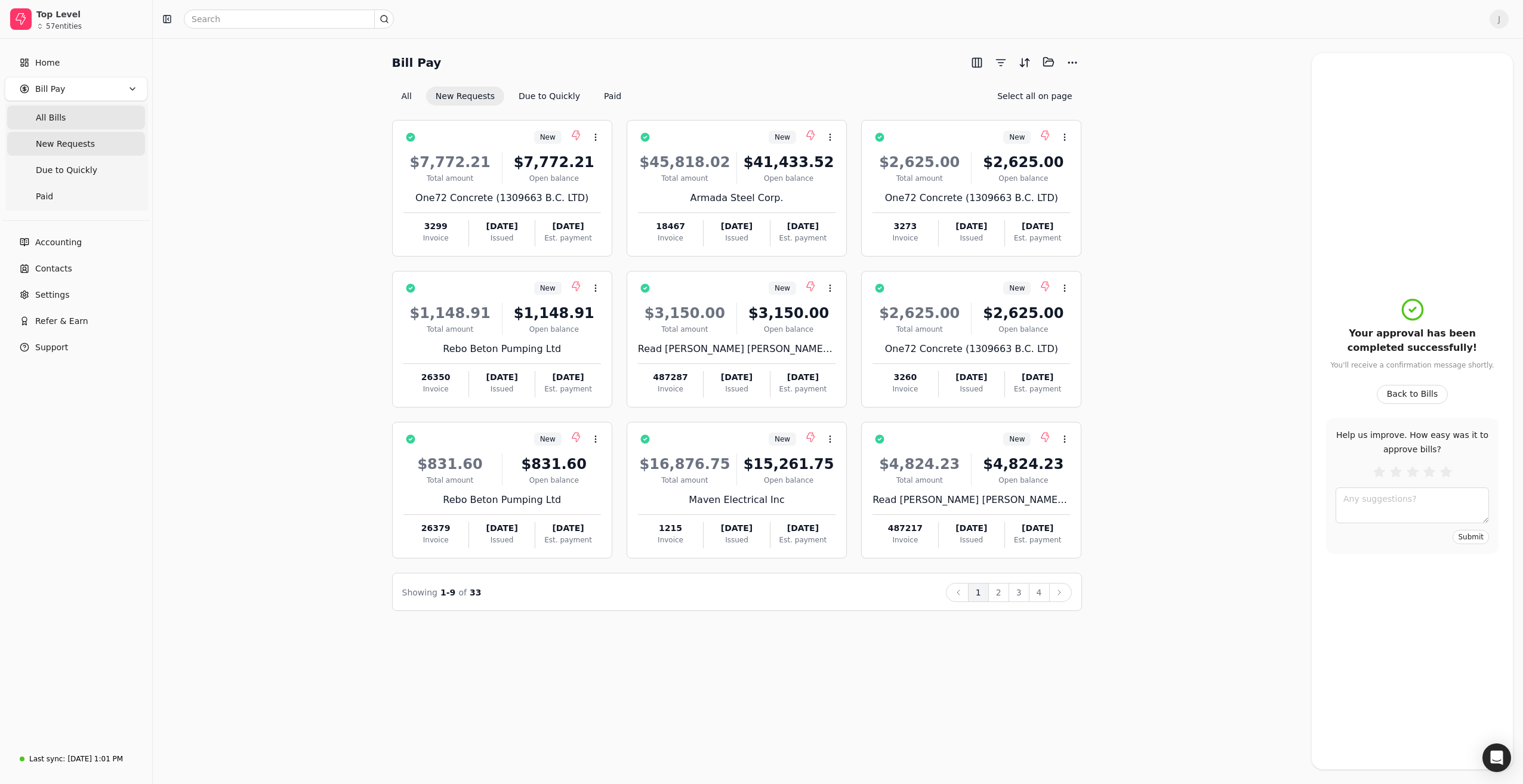
click at [54, 120] on span "All Bills" at bounding box center [51, 118] width 30 height 13
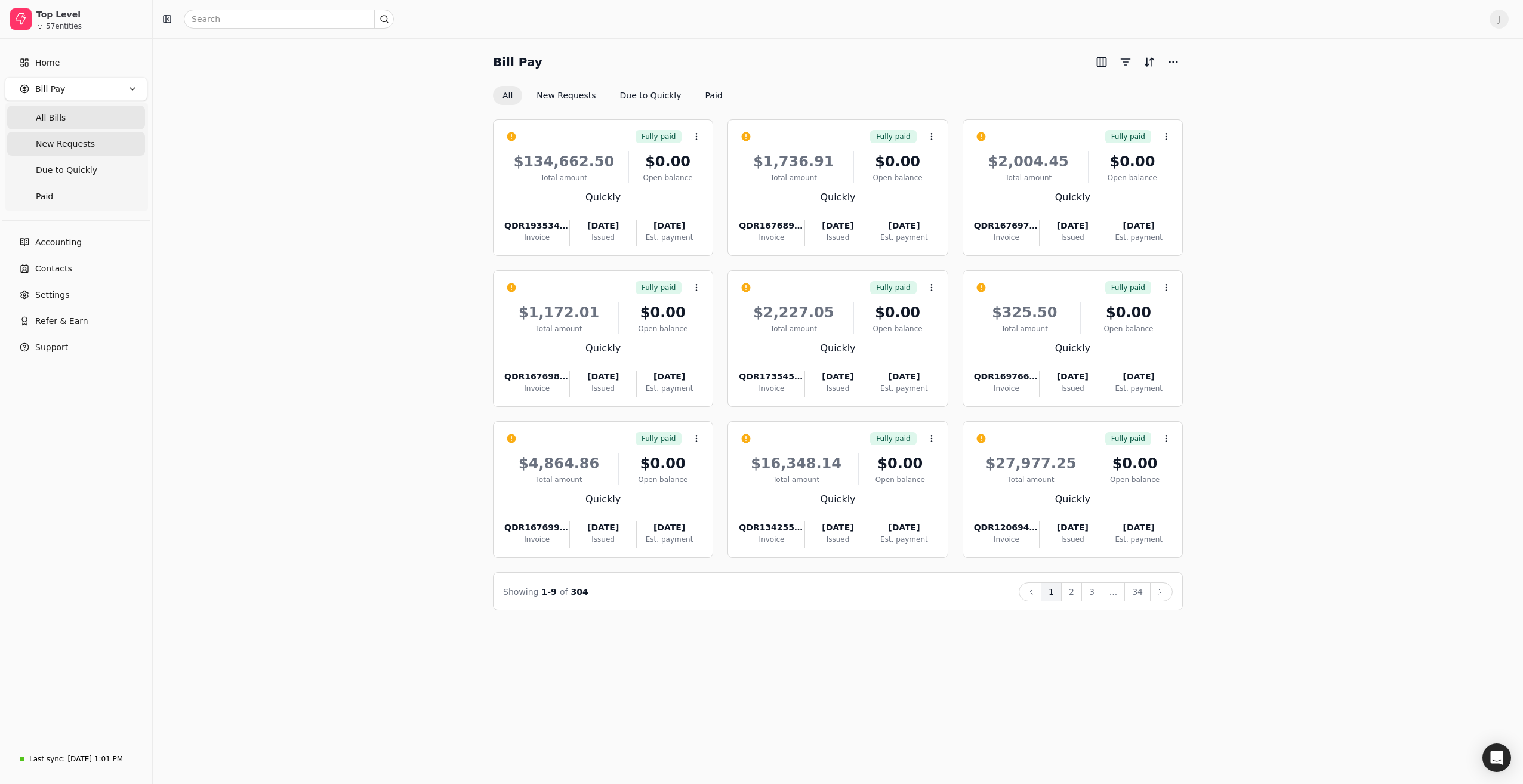
click at [69, 147] on span "New Requests" at bounding box center [65, 144] width 59 height 13
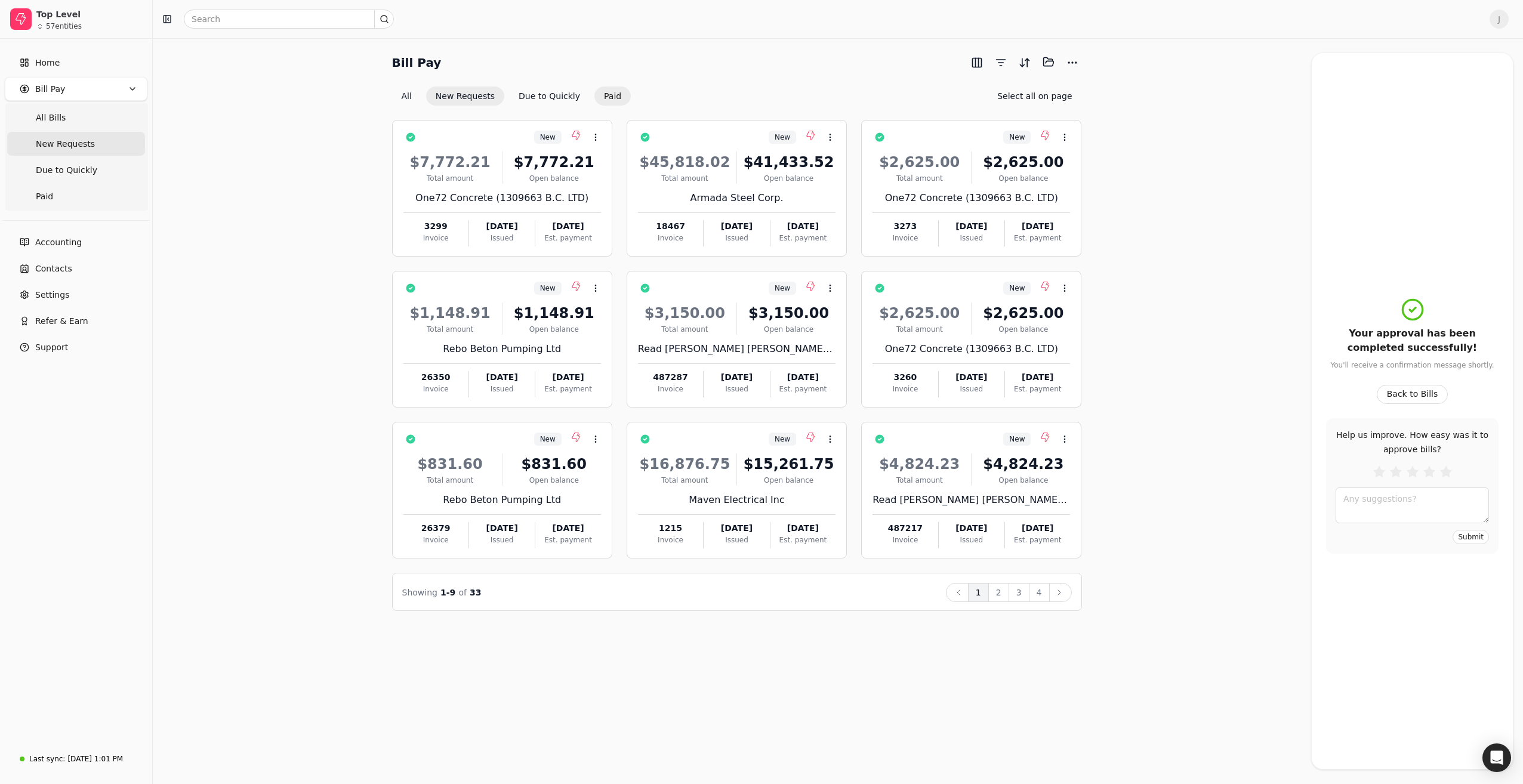
click at [601, 99] on button "Paid" at bounding box center [613, 96] width 36 height 19
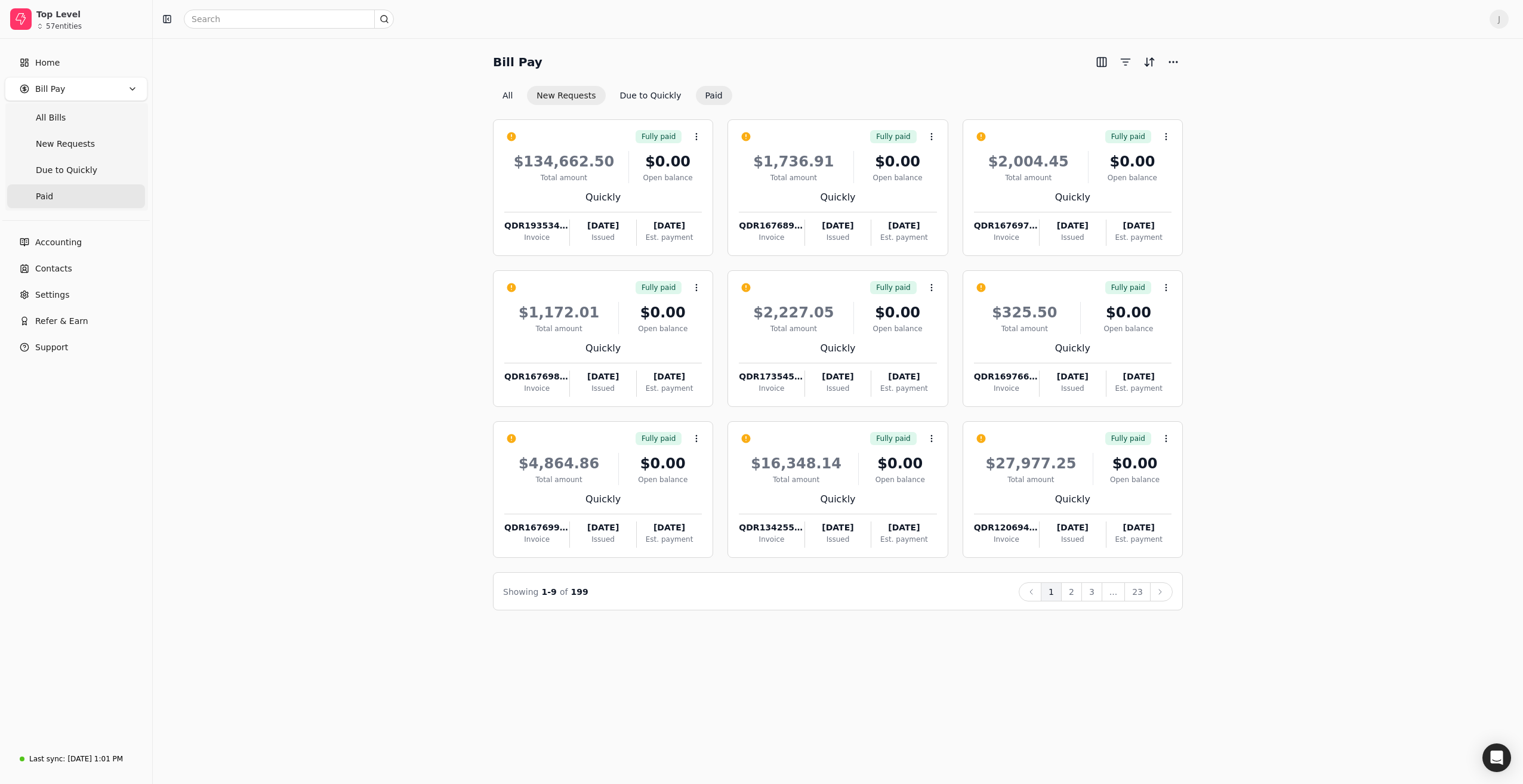
click at [555, 94] on button "New Requests" at bounding box center [566, 95] width 78 height 19
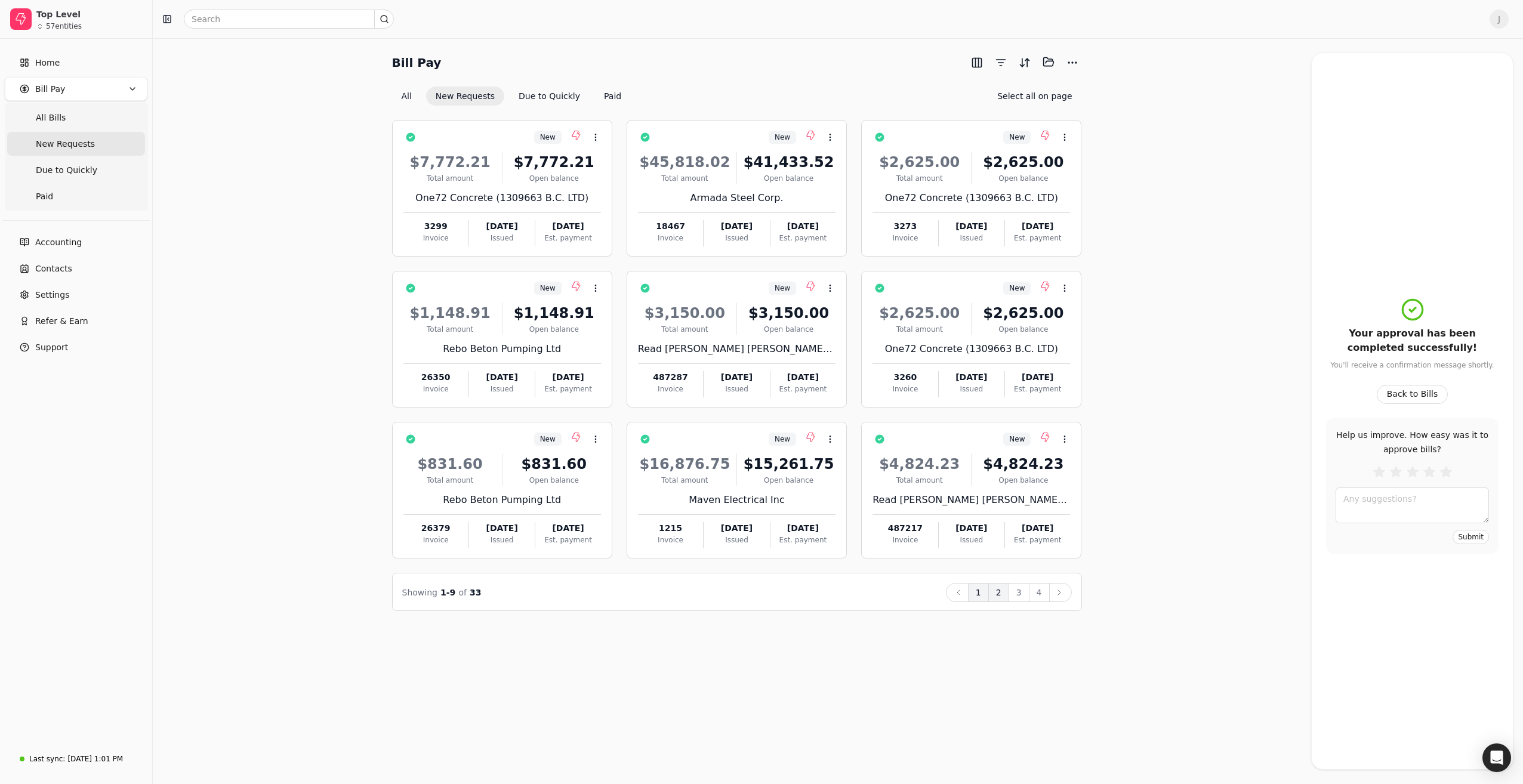
click at [999, 594] on button "2" at bounding box center [999, 593] width 21 height 19
click at [1019, 587] on button "3" at bounding box center [1019, 593] width 21 height 19
click at [529, 477] on div "Open balance" at bounding box center [554, 480] width 94 height 11
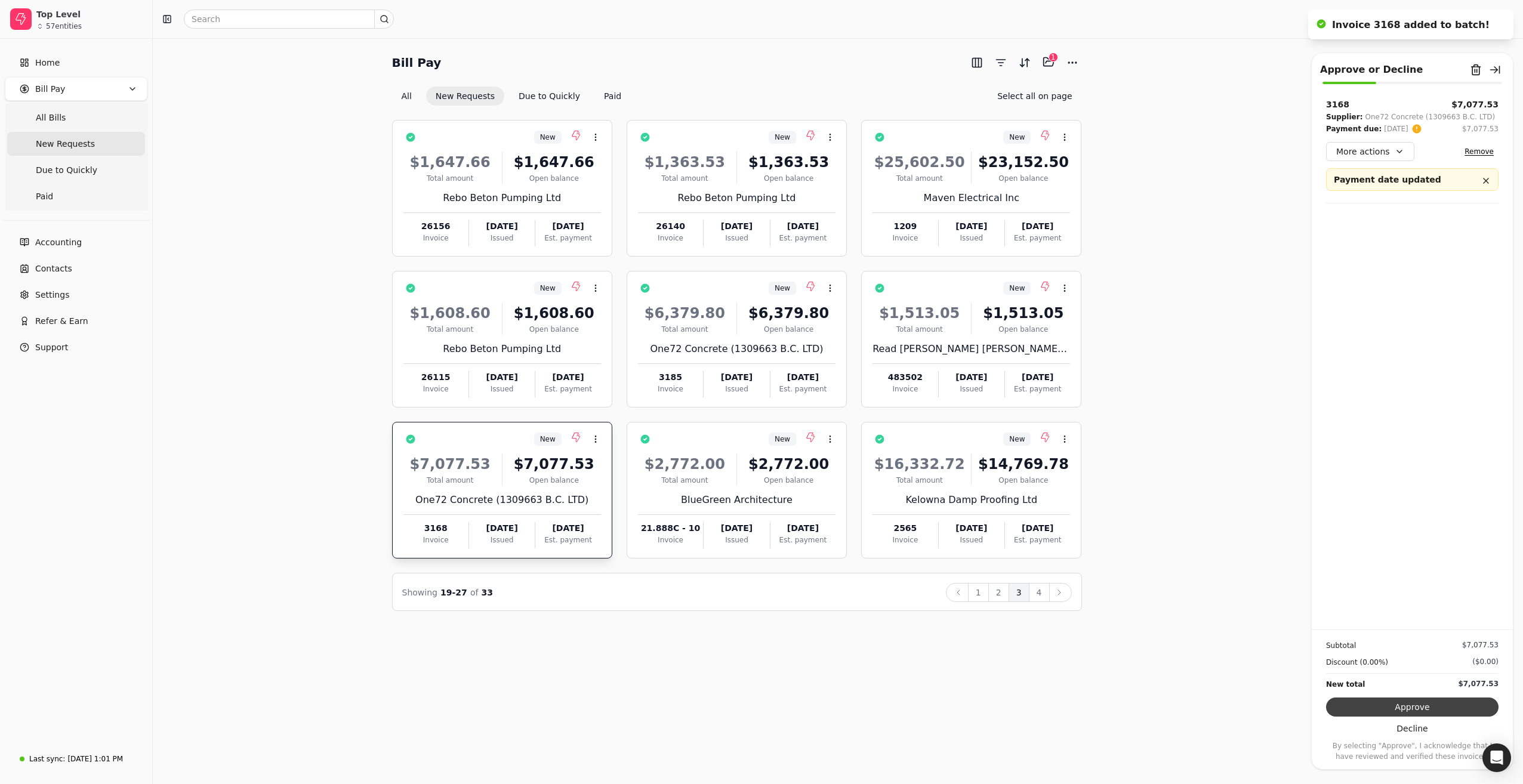
click at [1409, 703] on button "Approve" at bounding box center [1412, 707] width 173 height 19
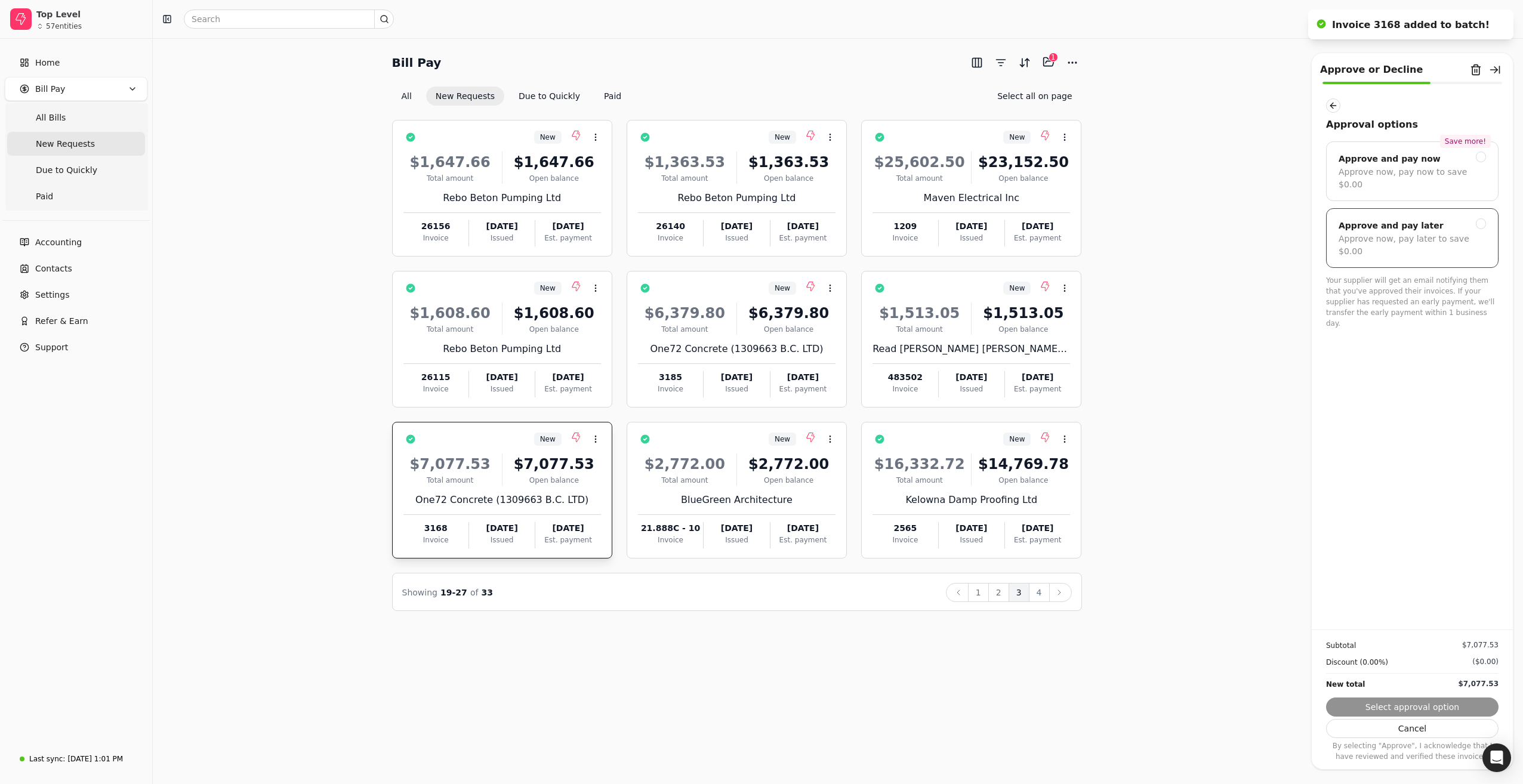
click at [1415, 218] on div "Approve and pay later" at bounding box center [1391, 225] width 105 height 14
click at [1392, 710] on button "Submit approval" at bounding box center [1412, 707] width 173 height 19
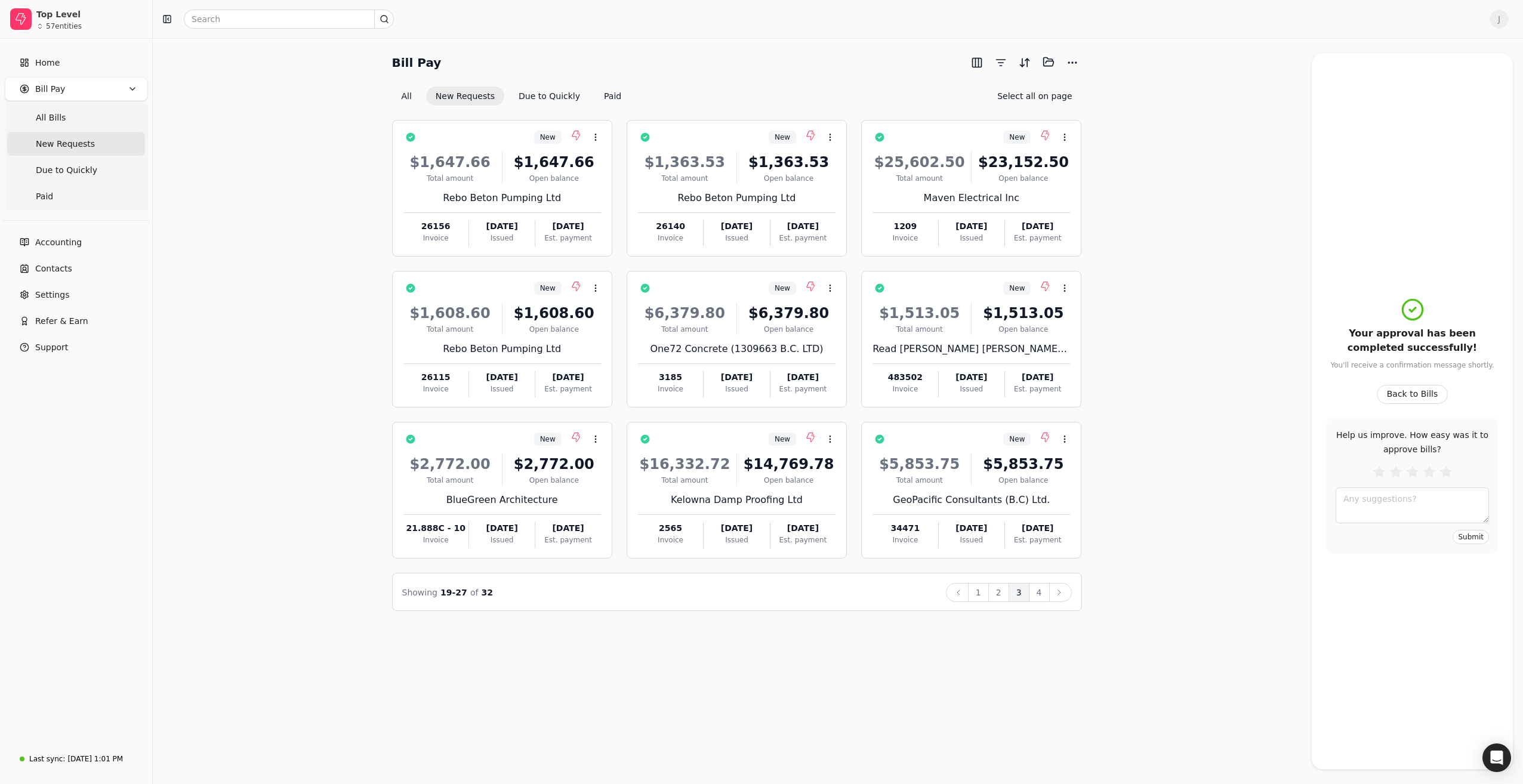
drag, startPoint x: 52, startPoint y: 171, endPoint x: 231, endPoint y: 183, distance: 179.4
click at [53, 171] on span "Due to Quickly" at bounding box center [66, 170] width 61 height 13
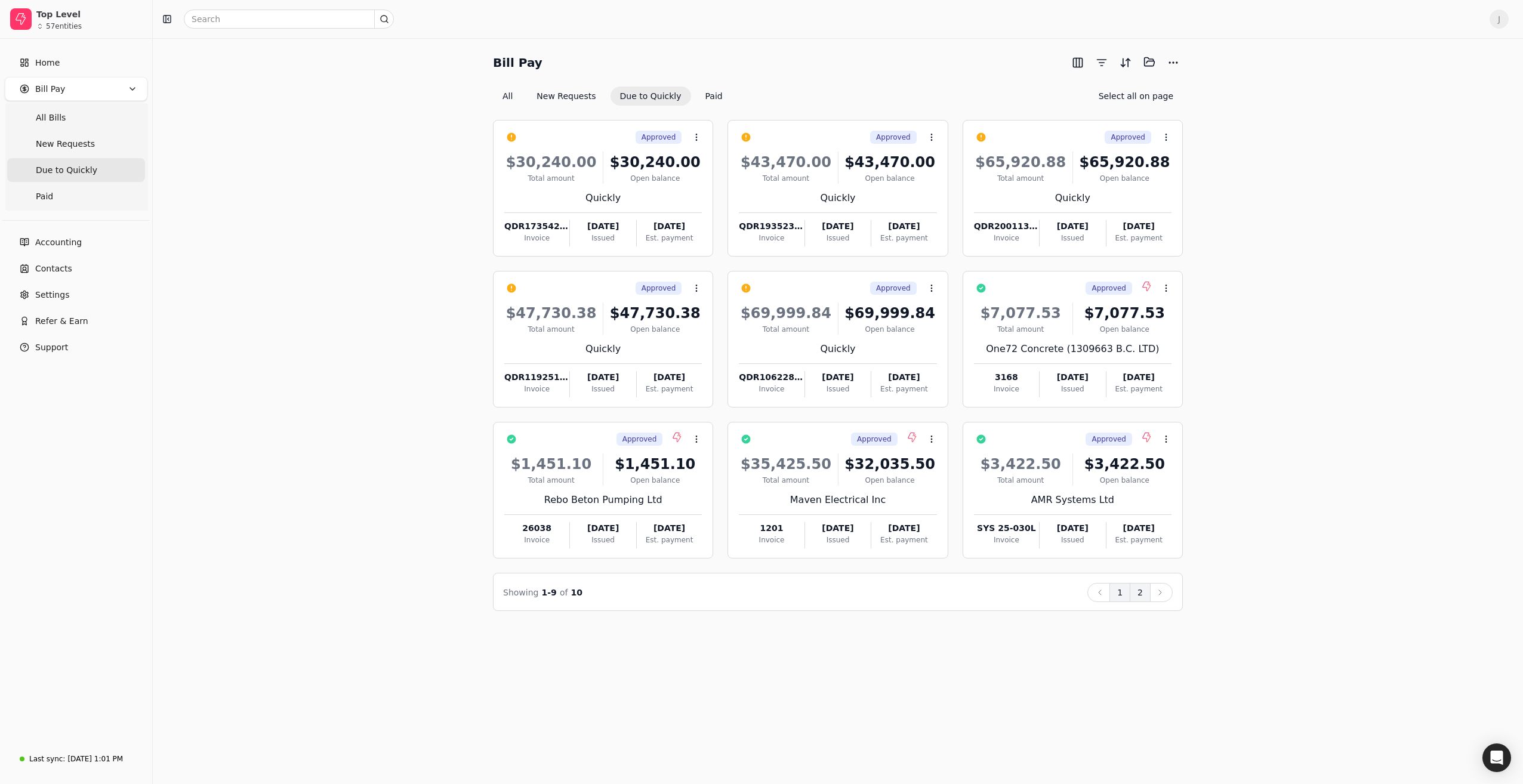
click at [1143, 593] on button "2" at bounding box center [1140, 593] width 21 height 19
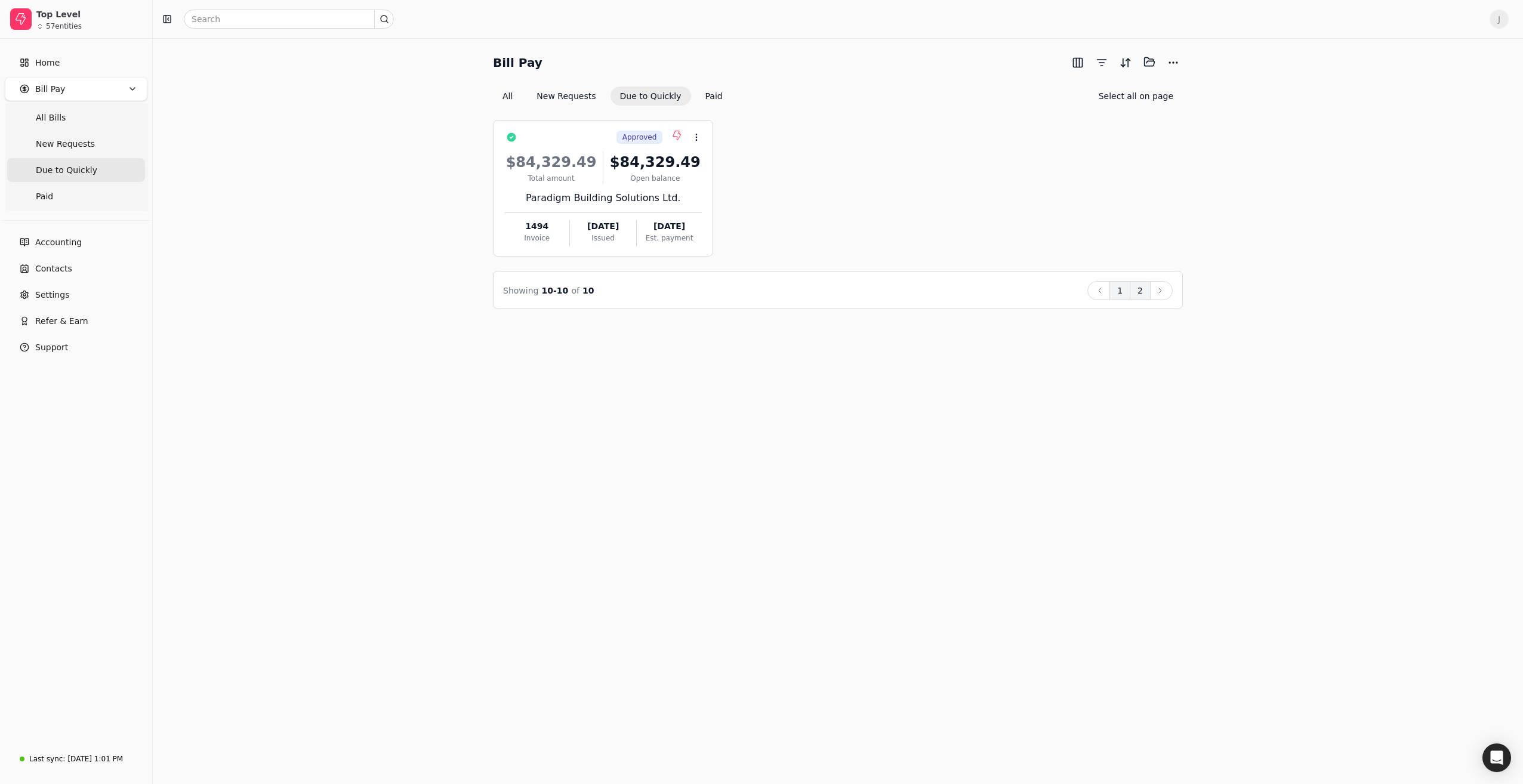
click at [1124, 287] on button "1" at bounding box center [1119, 290] width 21 height 19
